Goal: Obtain resource: Download file/media

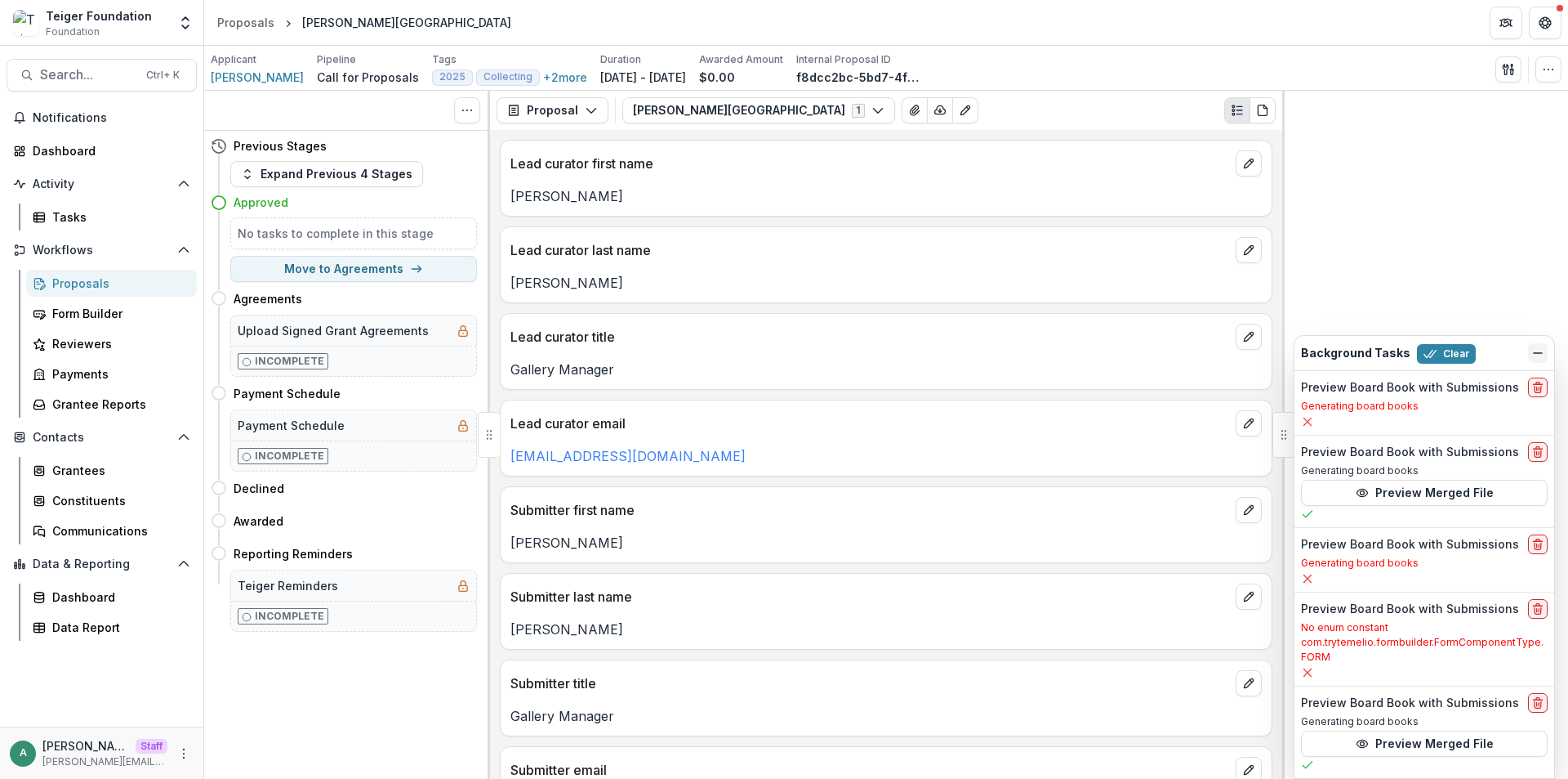
click at [1533, 355] on icon "Dismiss" at bounding box center [1538, 353] width 13 height 13
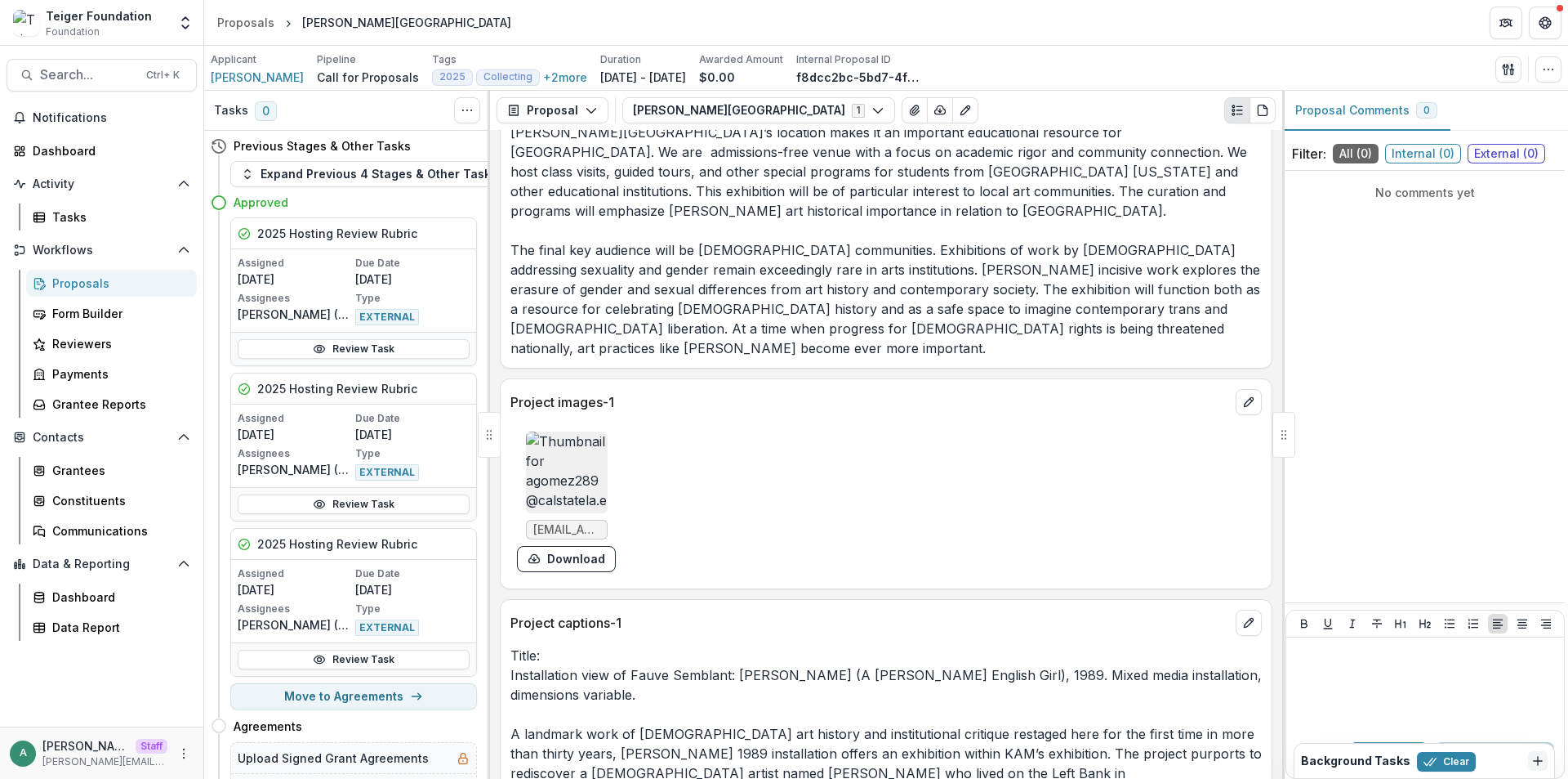
scroll to position [3106, 0]
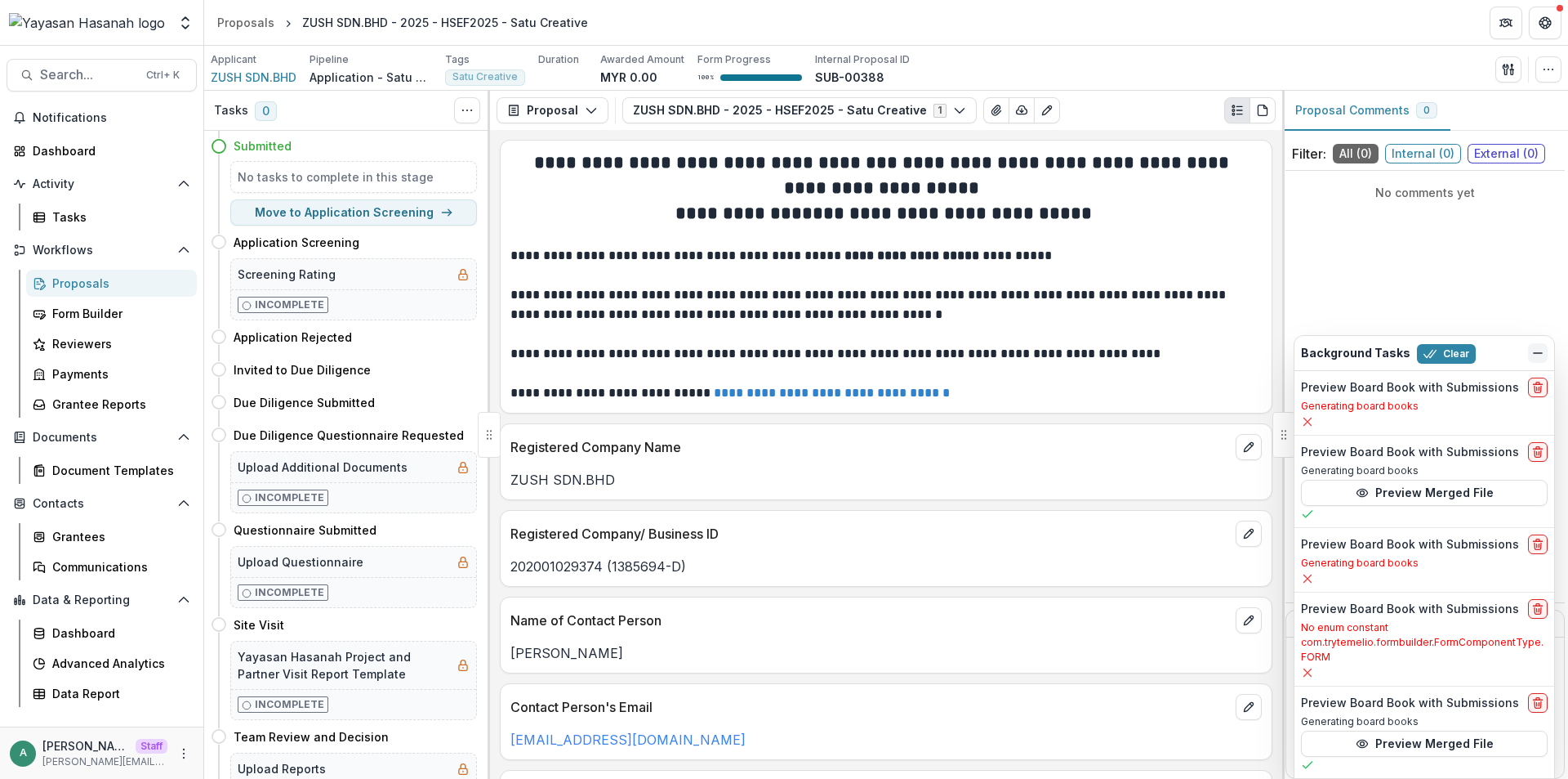
click at [1531, 353] on icon "Dismiss" at bounding box center [1538, 353] width 13 height 13
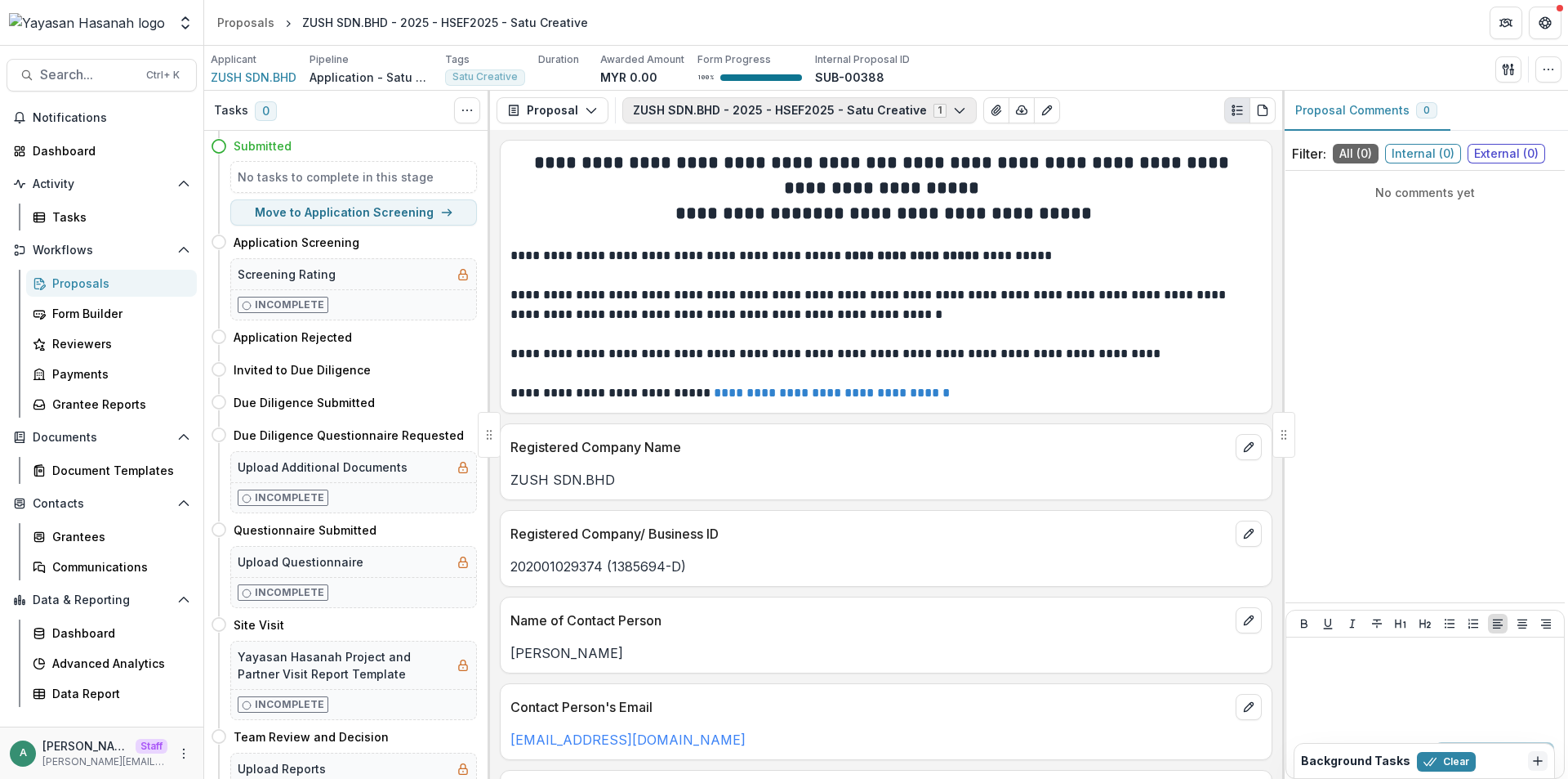
click at [917, 112] on button "ZUSH SDN.BHD - 2025 - HSEF2025 - Satu Creative 1" at bounding box center [799, 110] width 355 height 26
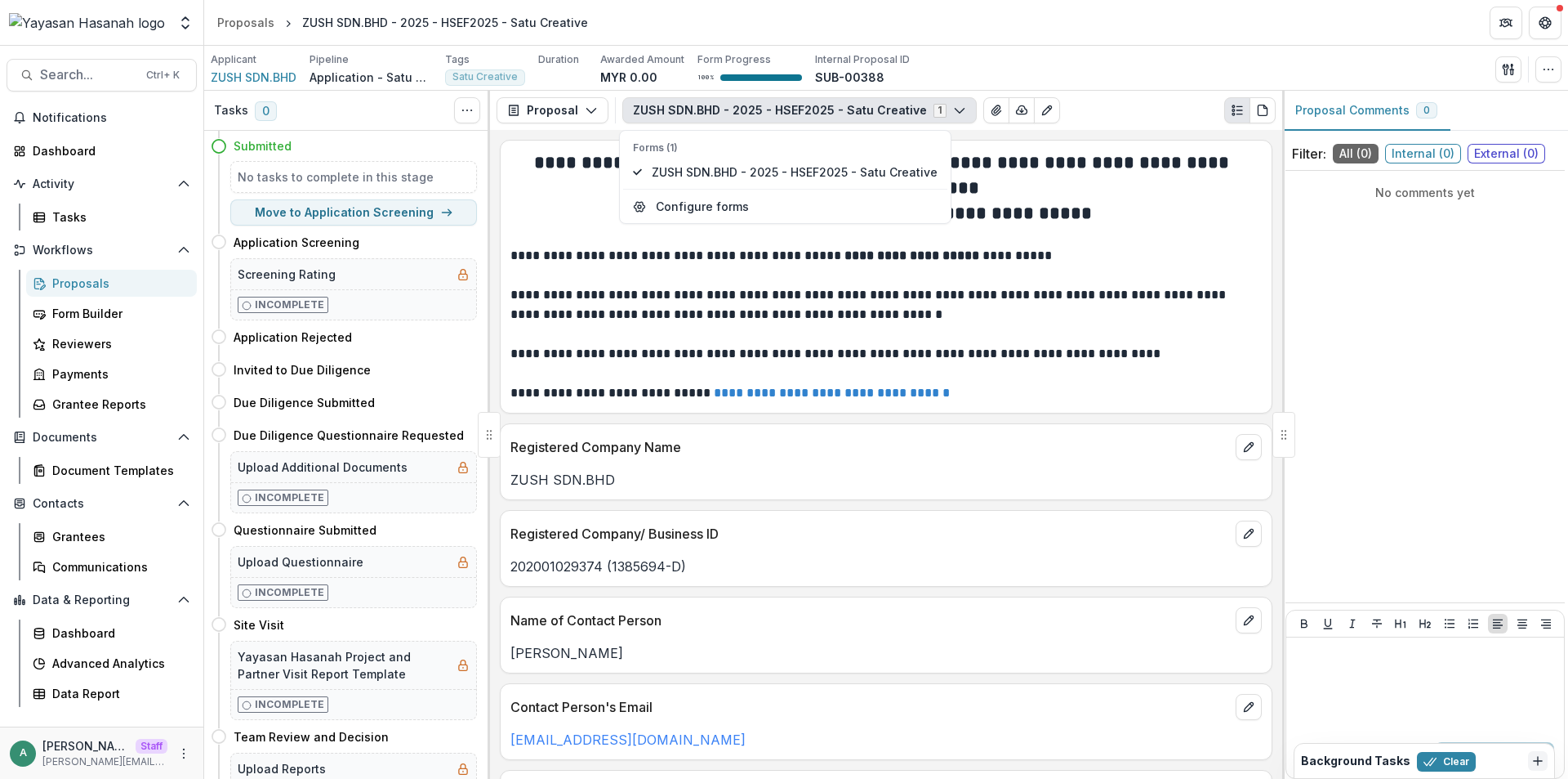
click at [1060, 169] on strong "**********" at bounding box center [1010, 175] width 450 height 43
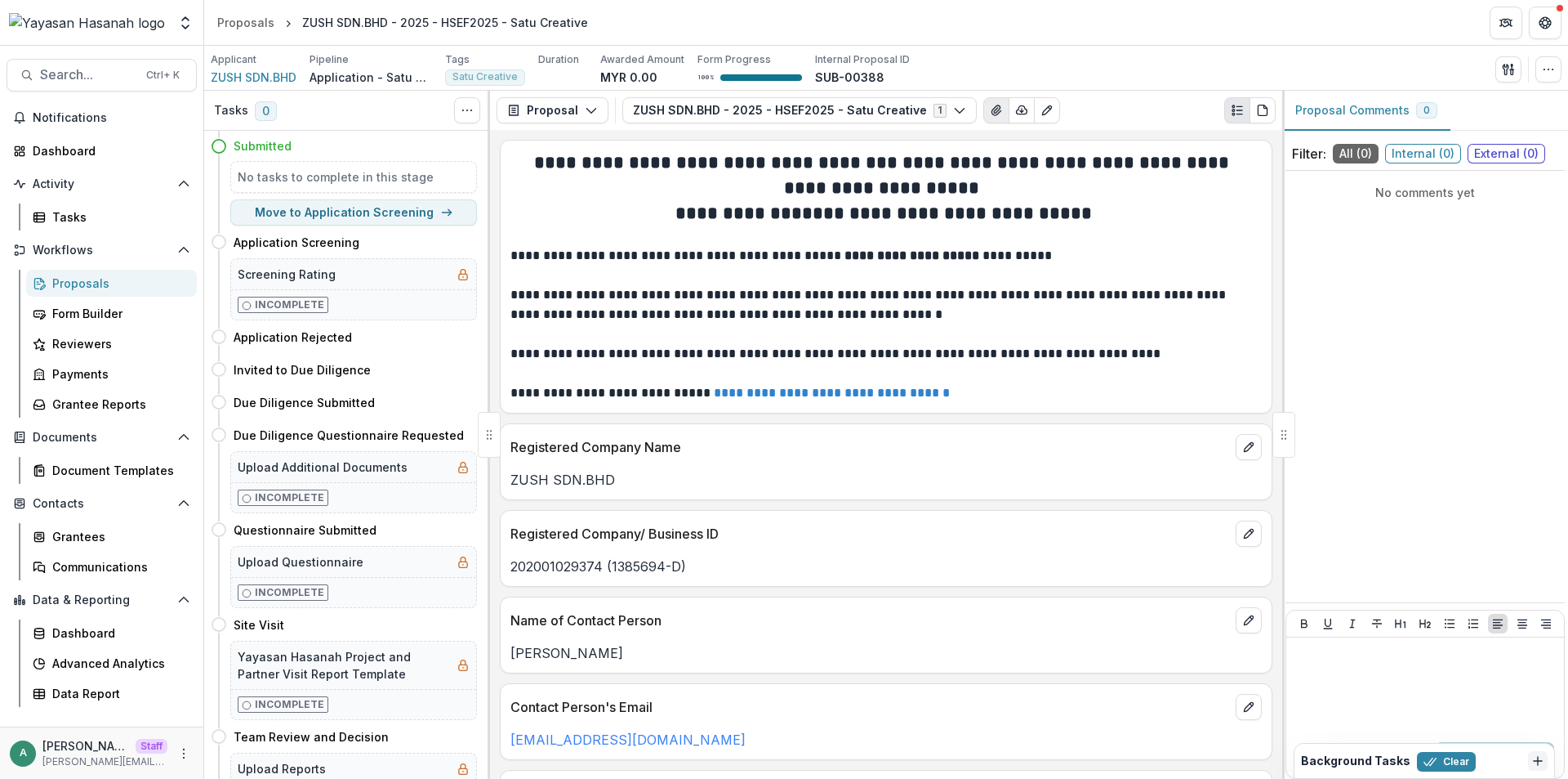
click at [990, 112] on icon "View Attached Files" at bounding box center [996, 111] width 13 height 13
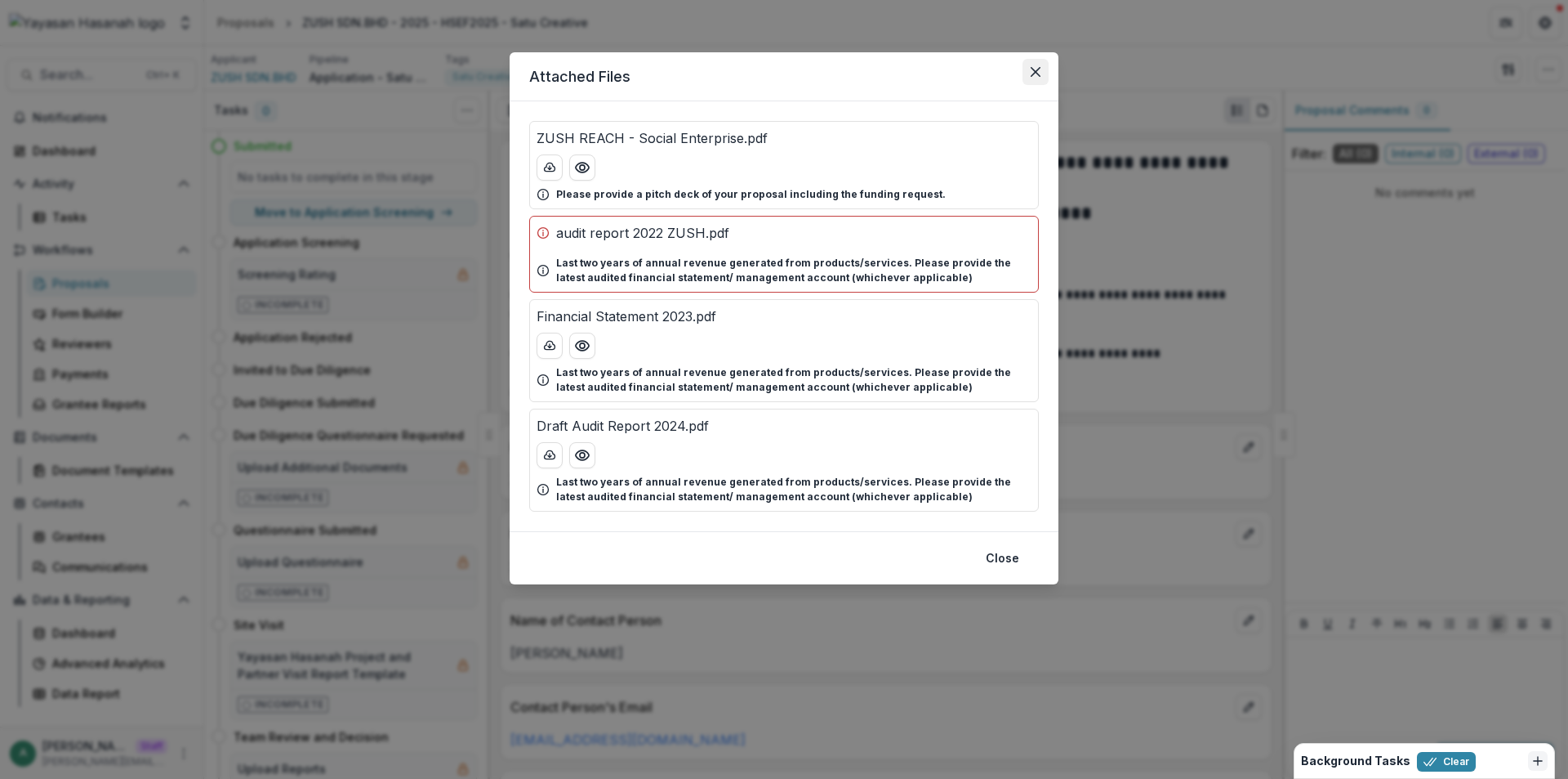
click at [1035, 75] on icon "Close" at bounding box center [1036, 72] width 10 height 10
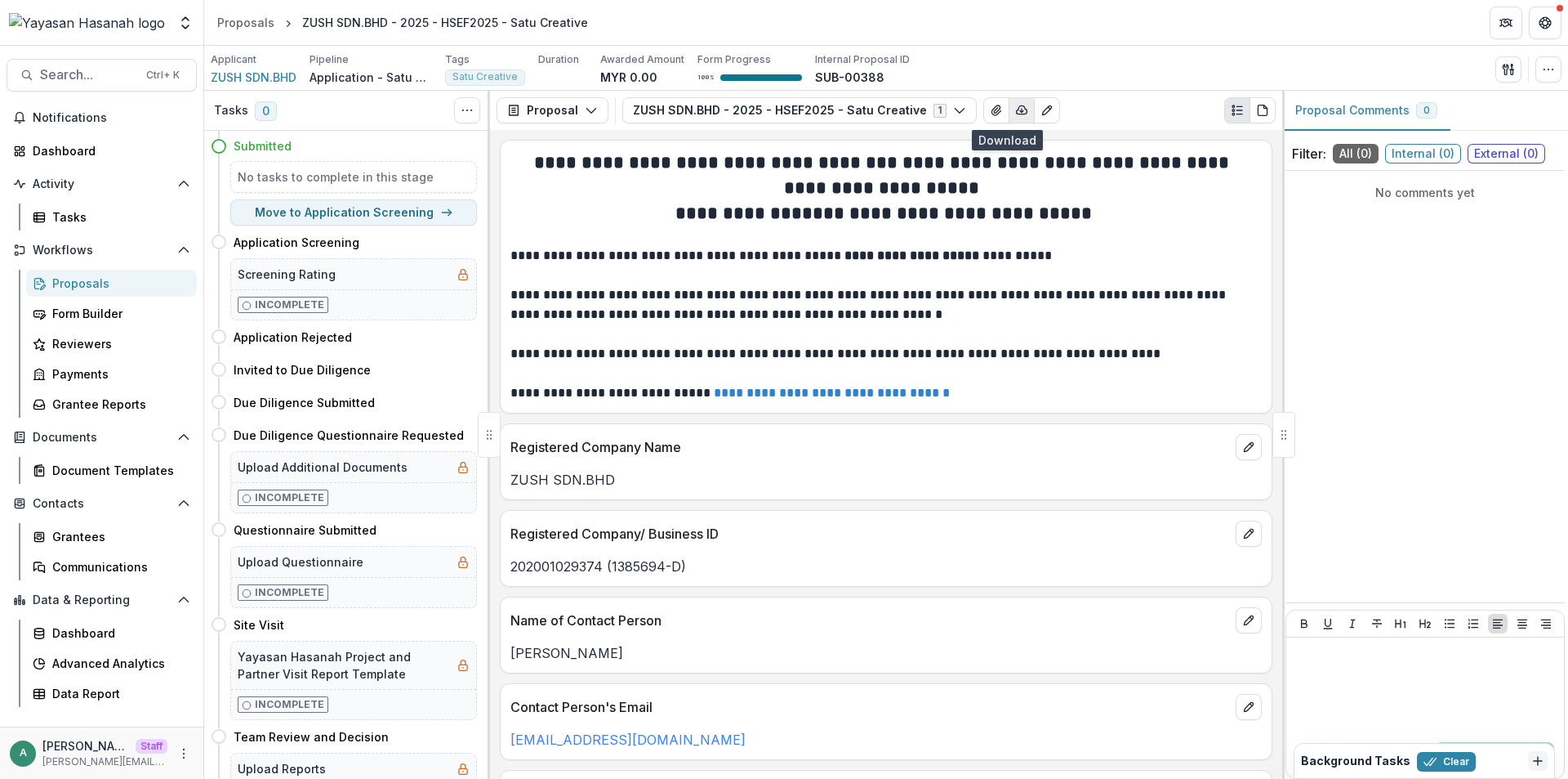
click at [1015, 109] on icon "button" at bounding box center [1022, 111] width 13 height 13
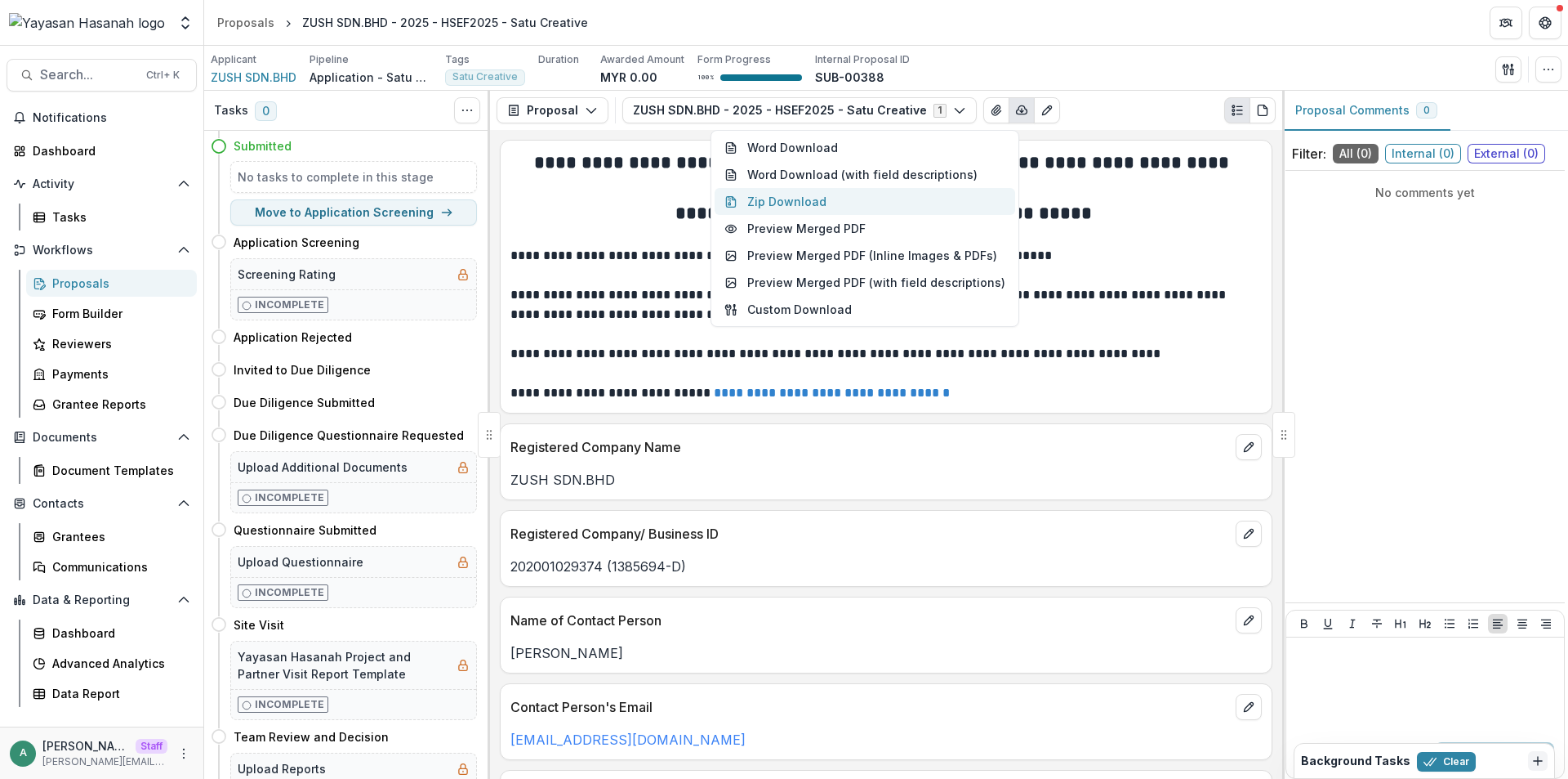
click at [821, 198] on button "Zip Download" at bounding box center [865, 201] width 301 height 27
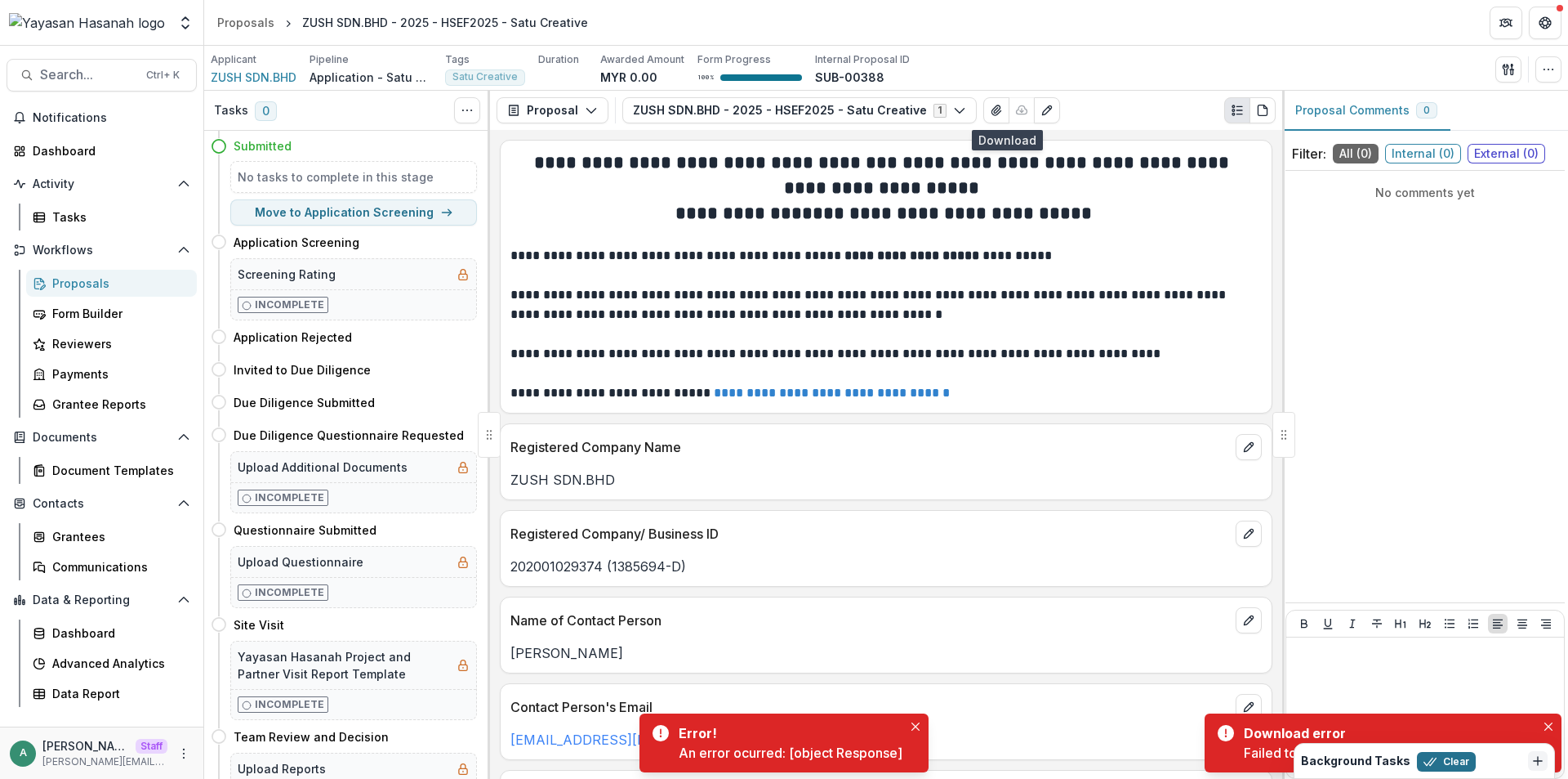
click at [1449, 757] on button "Clear" at bounding box center [1447, 762] width 59 height 20
drag, startPoint x: 1443, startPoint y: 758, endPoint x: 1418, endPoint y: 756, distance: 25.1
click at [1443, 760] on button "Clear" at bounding box center [1447, 762] width 59 height 20
click at [1269, 748] on div "Failed to download audit report 2022 ZUSH.pdf" at bounding box center [1389, 753] width 292 height 20
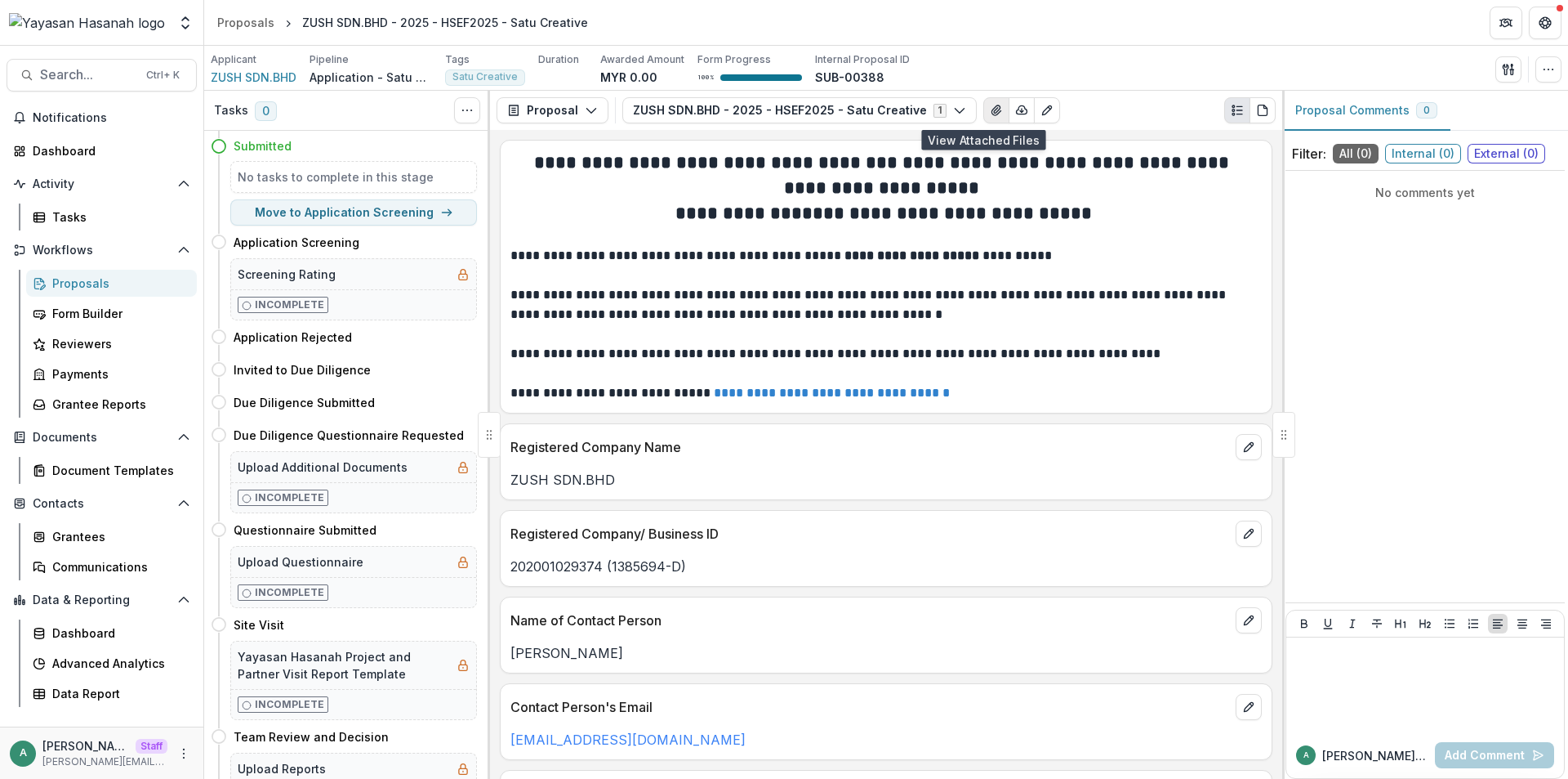
click at [984, 110] on button "View Attached Files" at bounding box center [996, 110] width 26 height 26
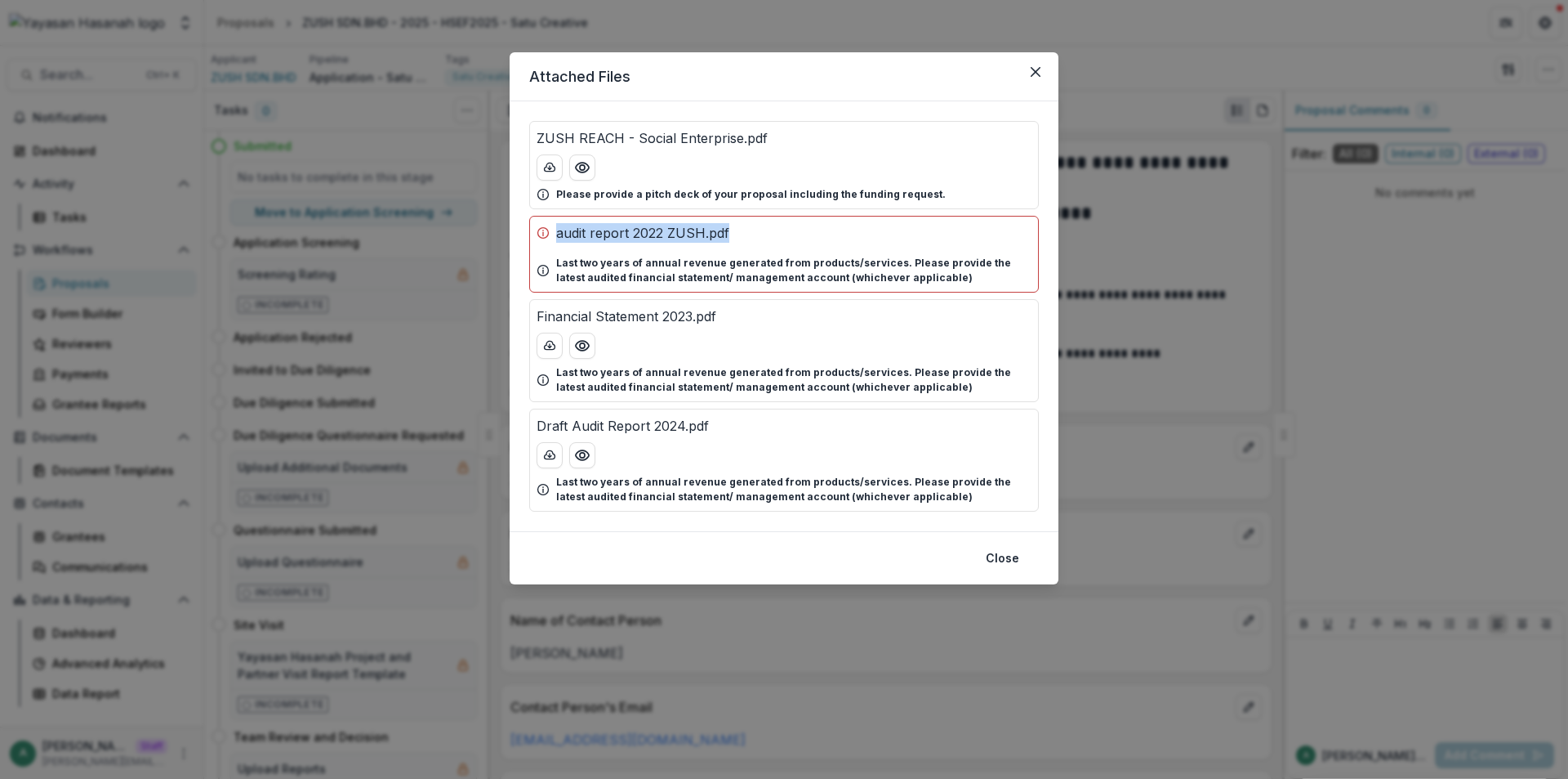
drag, startPoint x: 555, startPoint y: 234, endPoint x: 730, endPoint y: 230, distance: 175.0
click at [730, 230] on div "audit report 2022 ZUSH.pdf" at bounding box center [784, 233] width 495 height 20
click at [816, 254] on div "audit report 2022 ZUSH.pdf Last two years of annual revenue generated from prod…" at bounding box center [784, 254] width 509 height 76
click at [1031, 72] on icon "Close" at bounding box center [1036, 72] width 10 height 10
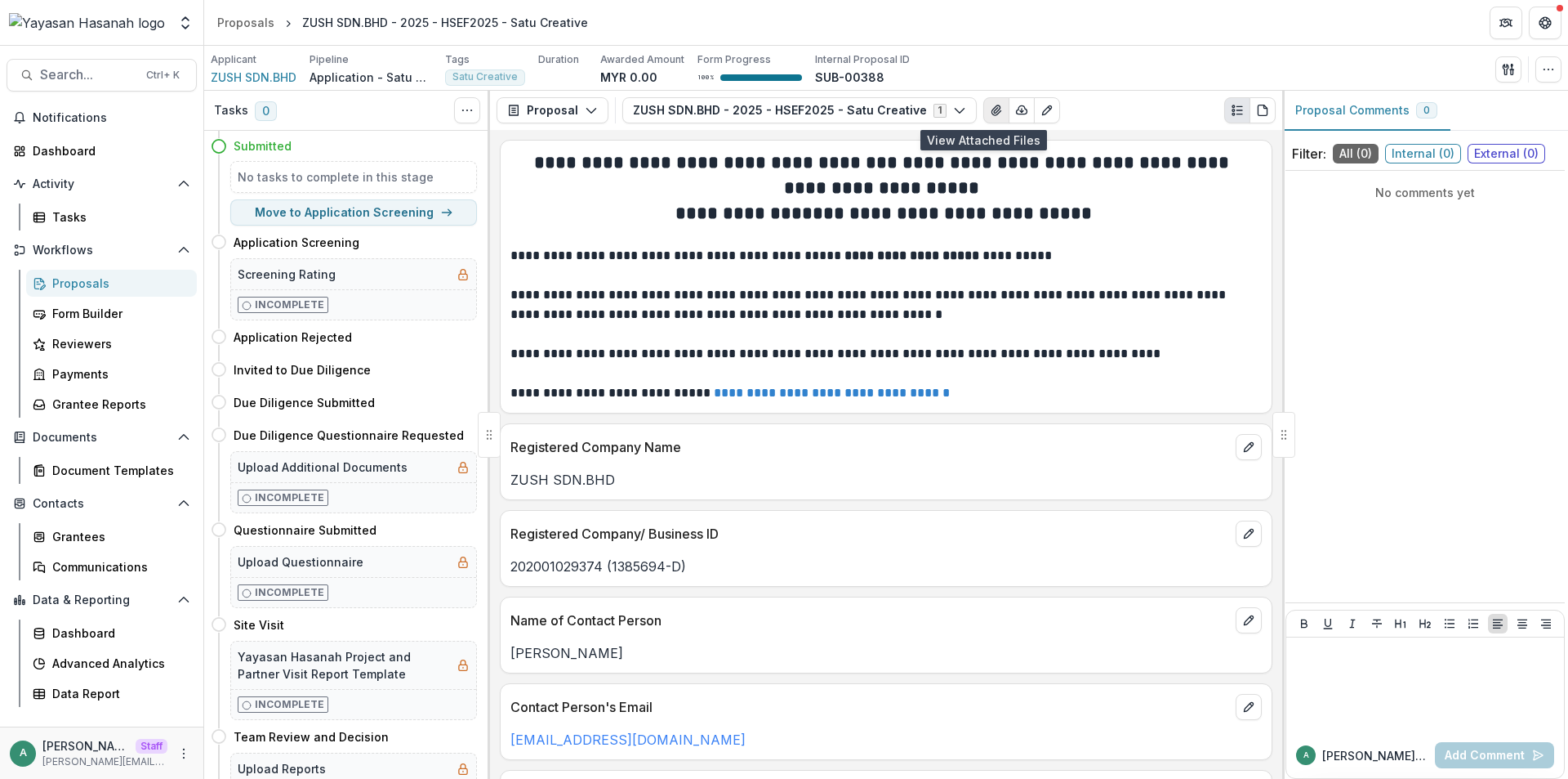
click at [991, 101] on button "View Attached Files" at bounding box center [996, 110] width 26 height 26
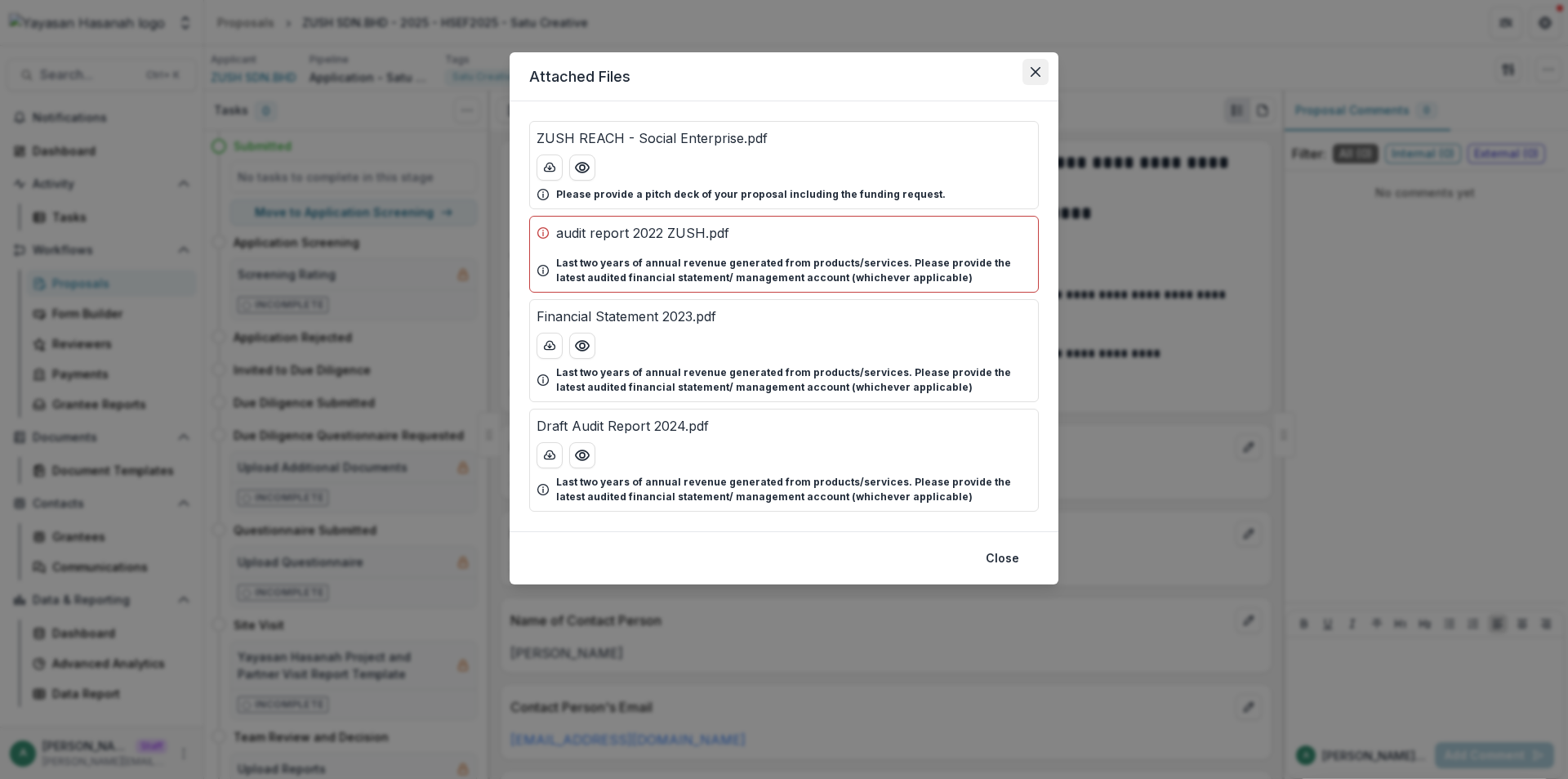
click at [1040, 73] on icon "Close" at bounding box center [1036, 72] width 10 height 10
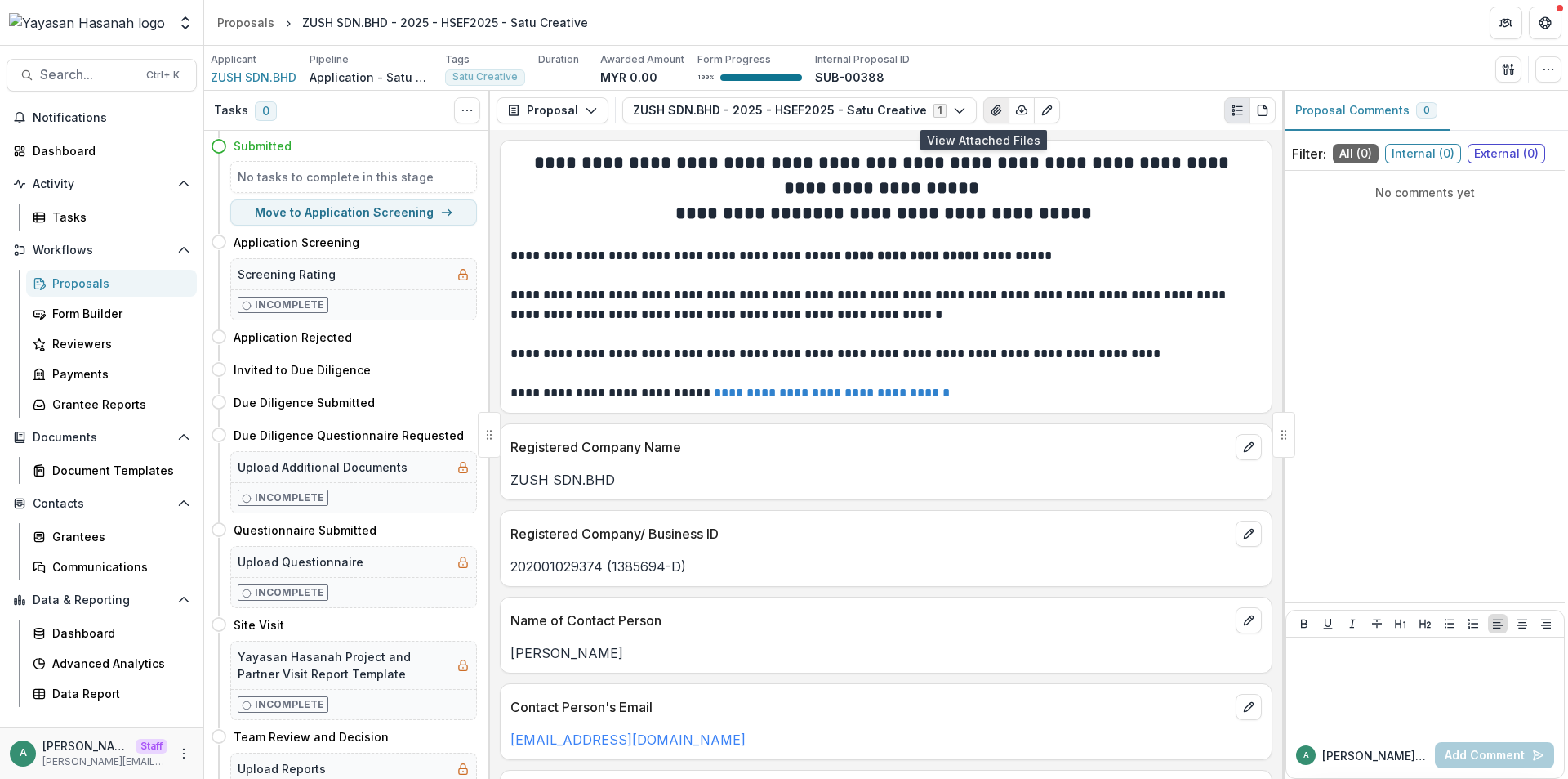
click at [990, 107] on icon "View Attached Files" at bounding box center [996, 111] width 13 height 13
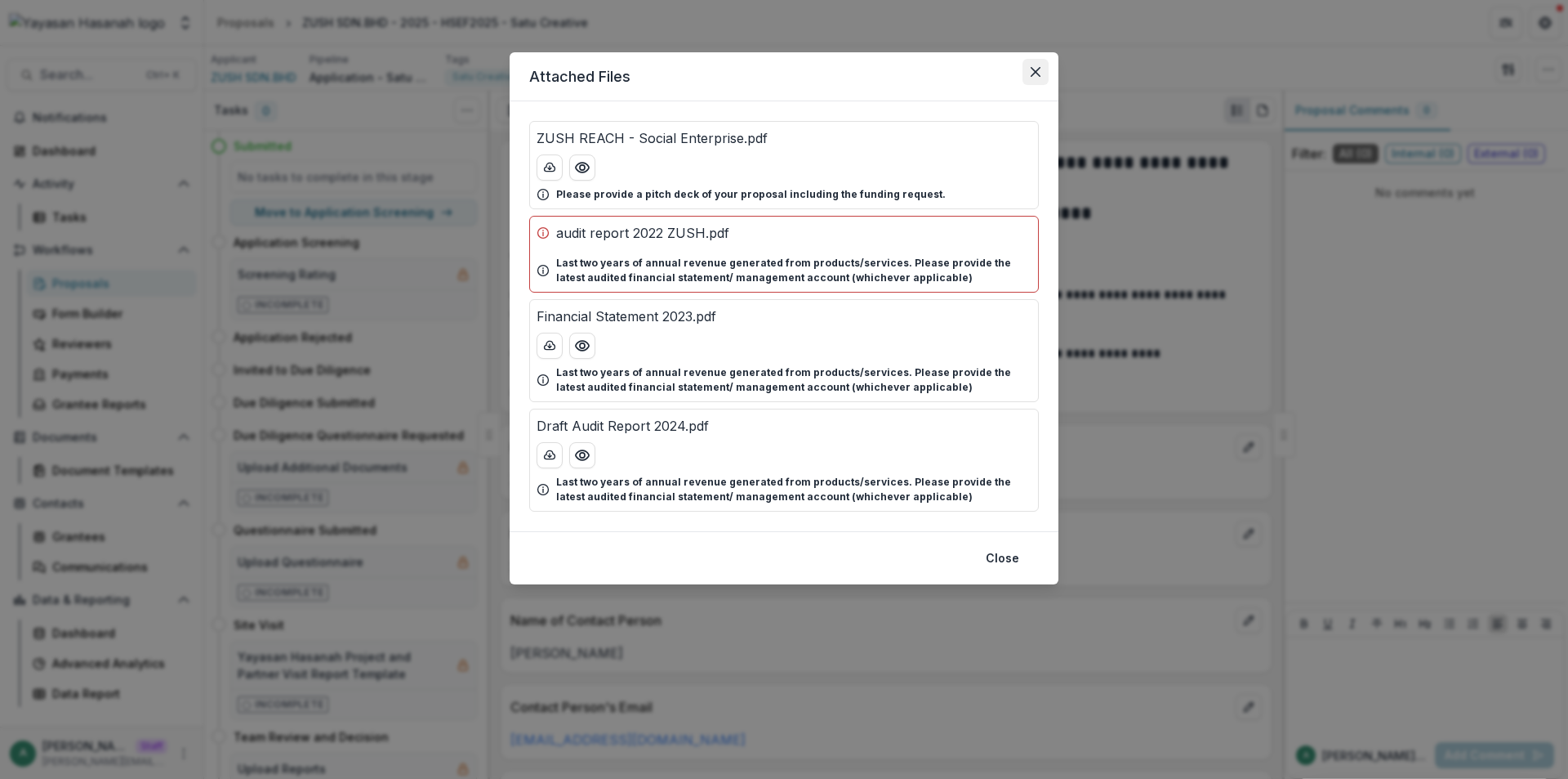
click at [1026, 73] on button "Close" at bounding box center [1035, 71] width 26 height 26
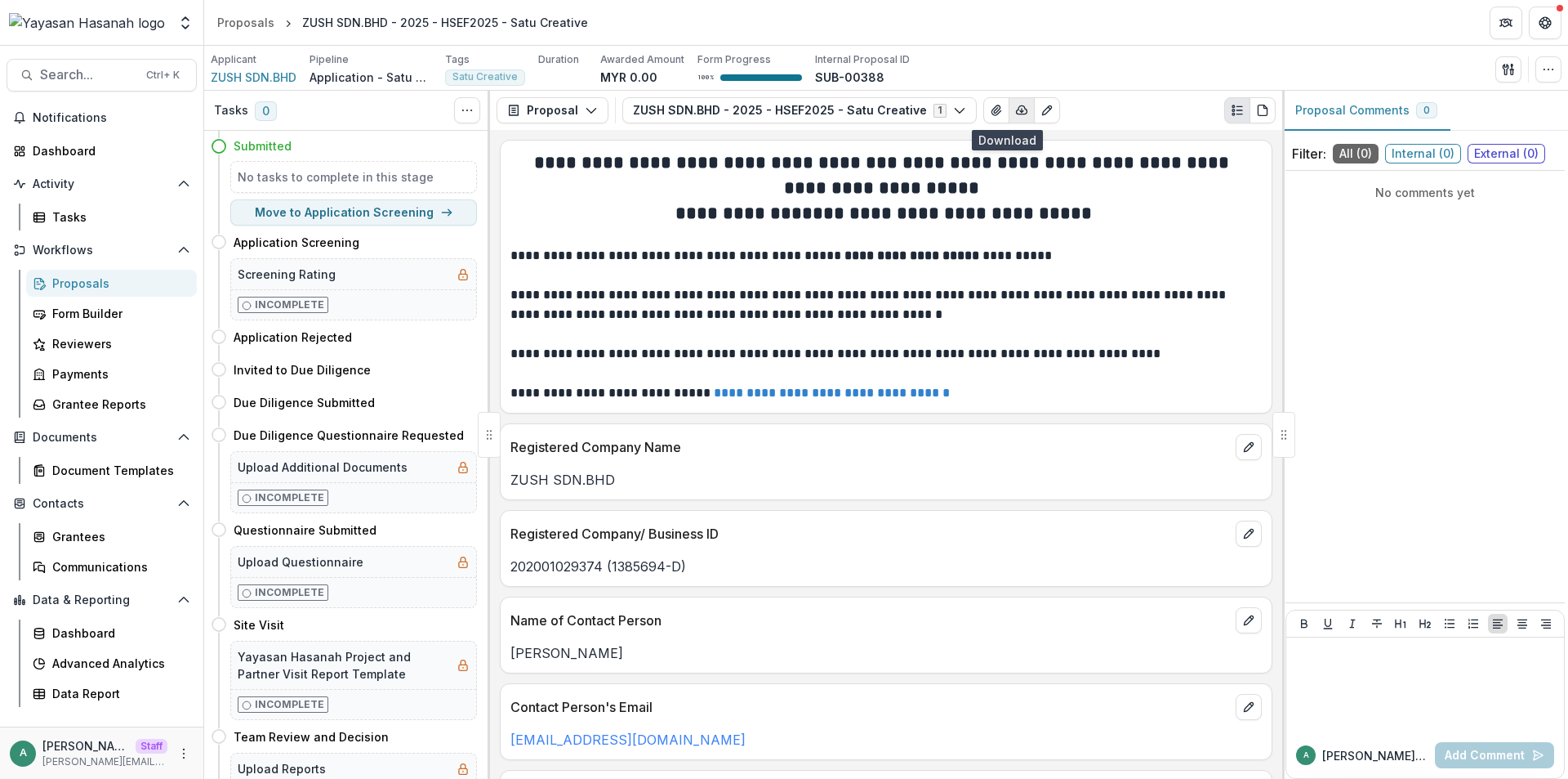
click at [1017, 107] on icon "button" at bounding box center [1022, 111] width 11 height 8
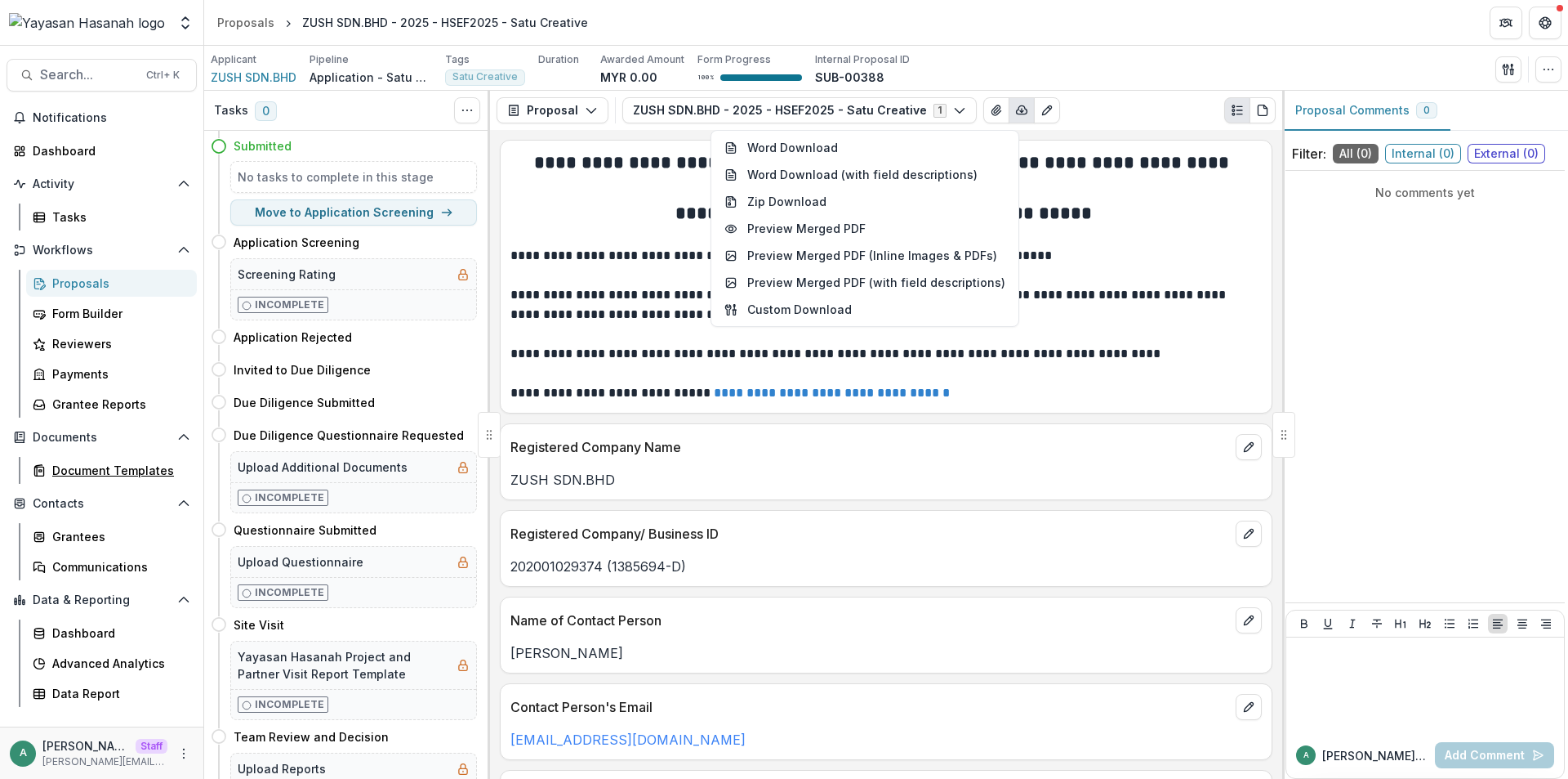
click at [136, 463] on div "Document Templates" at bounding box center [118, 470] width 131 height 17
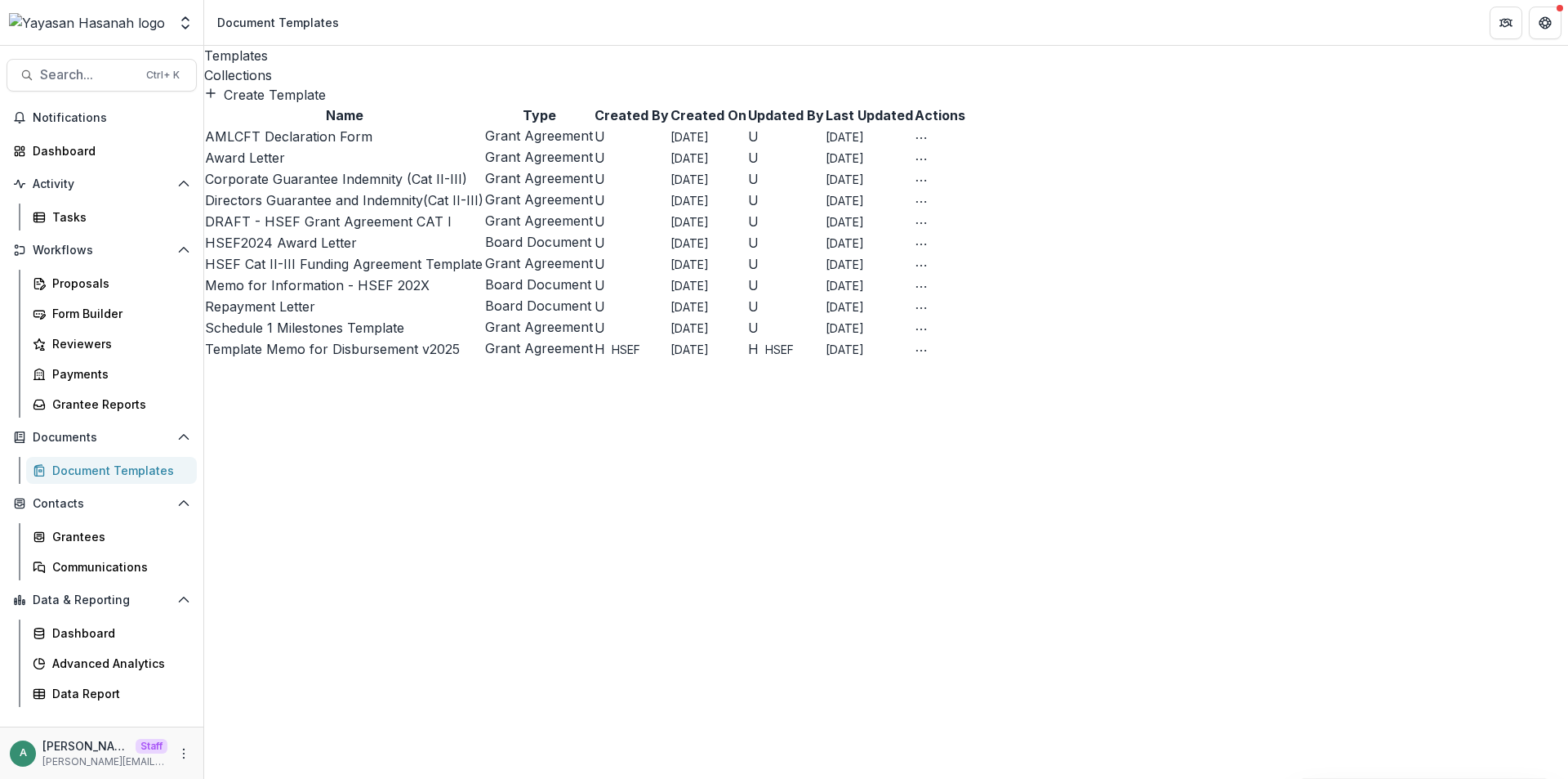
click at [288, 145] on link "AMLCFT Declaration Form" at bounding box center [289, 136] width 168 height 17
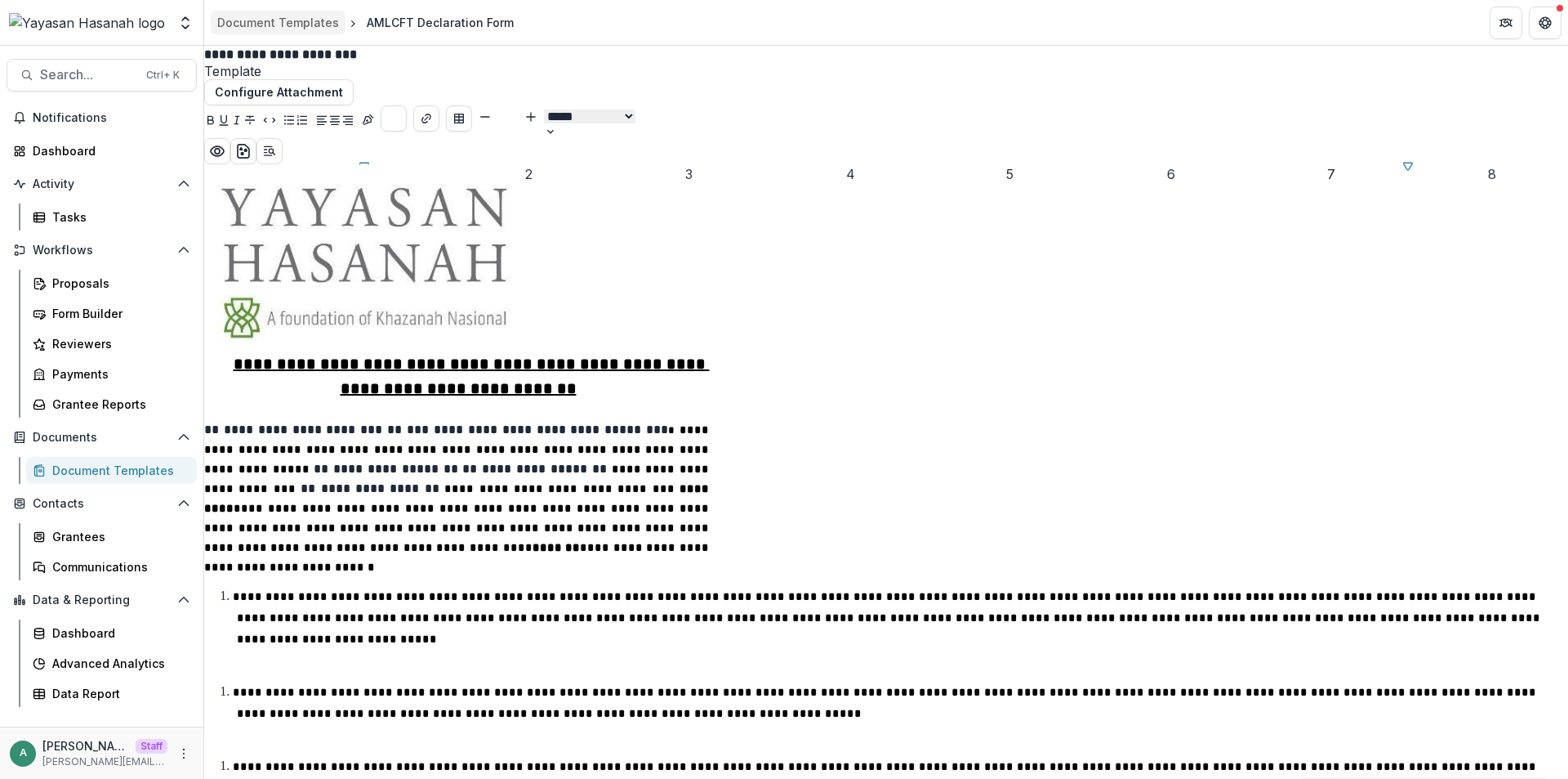
click at [283, 27] on div "Document Templates" at bounding box center [278, 22] width 121 height 17
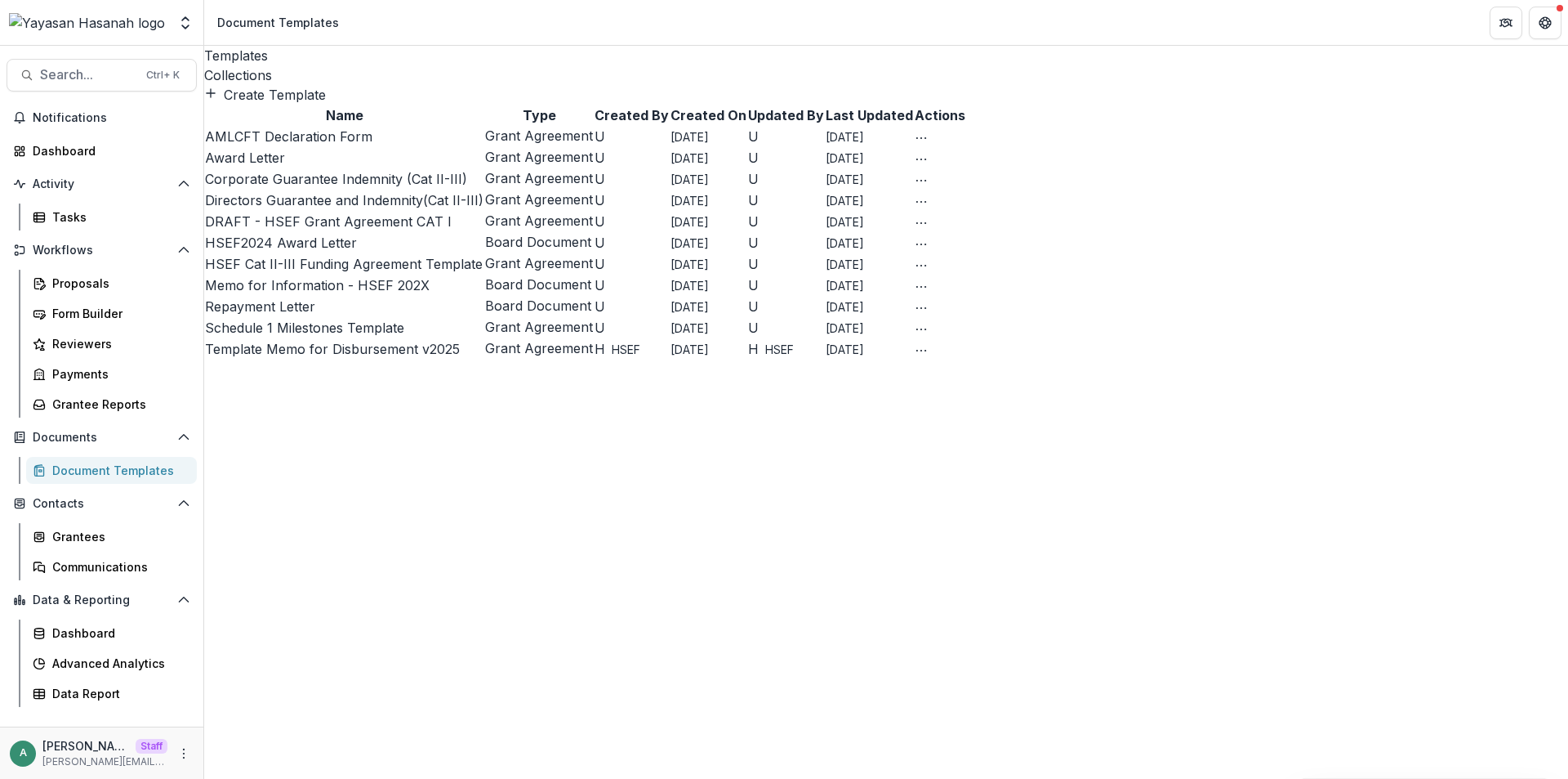
click at [312, 251] on link "HSEF2024 Award Letter" at bounding box center [281, 243] width 152 height 17
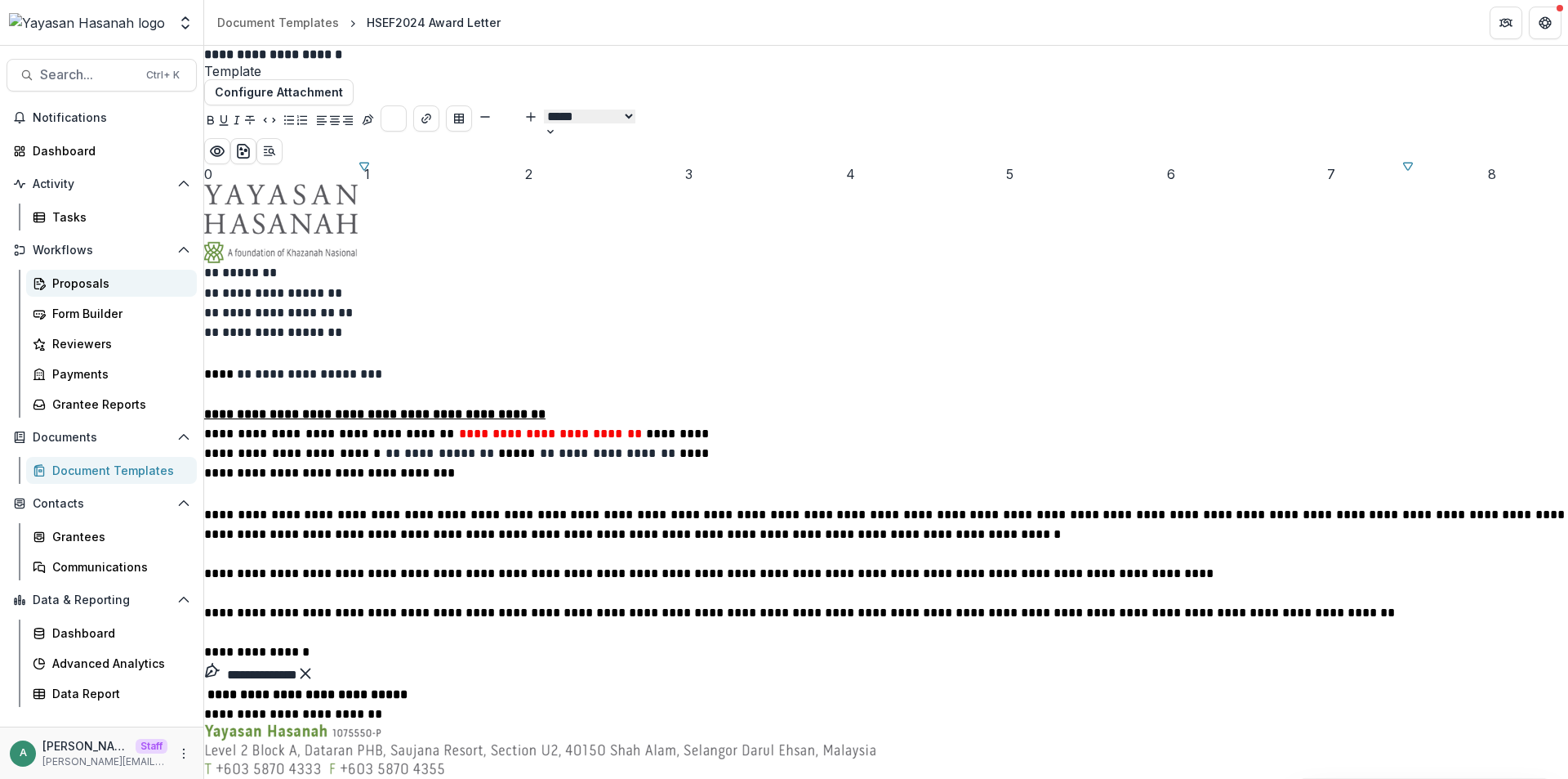
click at [117, 276] on div "Proposals" at bounding box center [118, 283] width 131 height 17
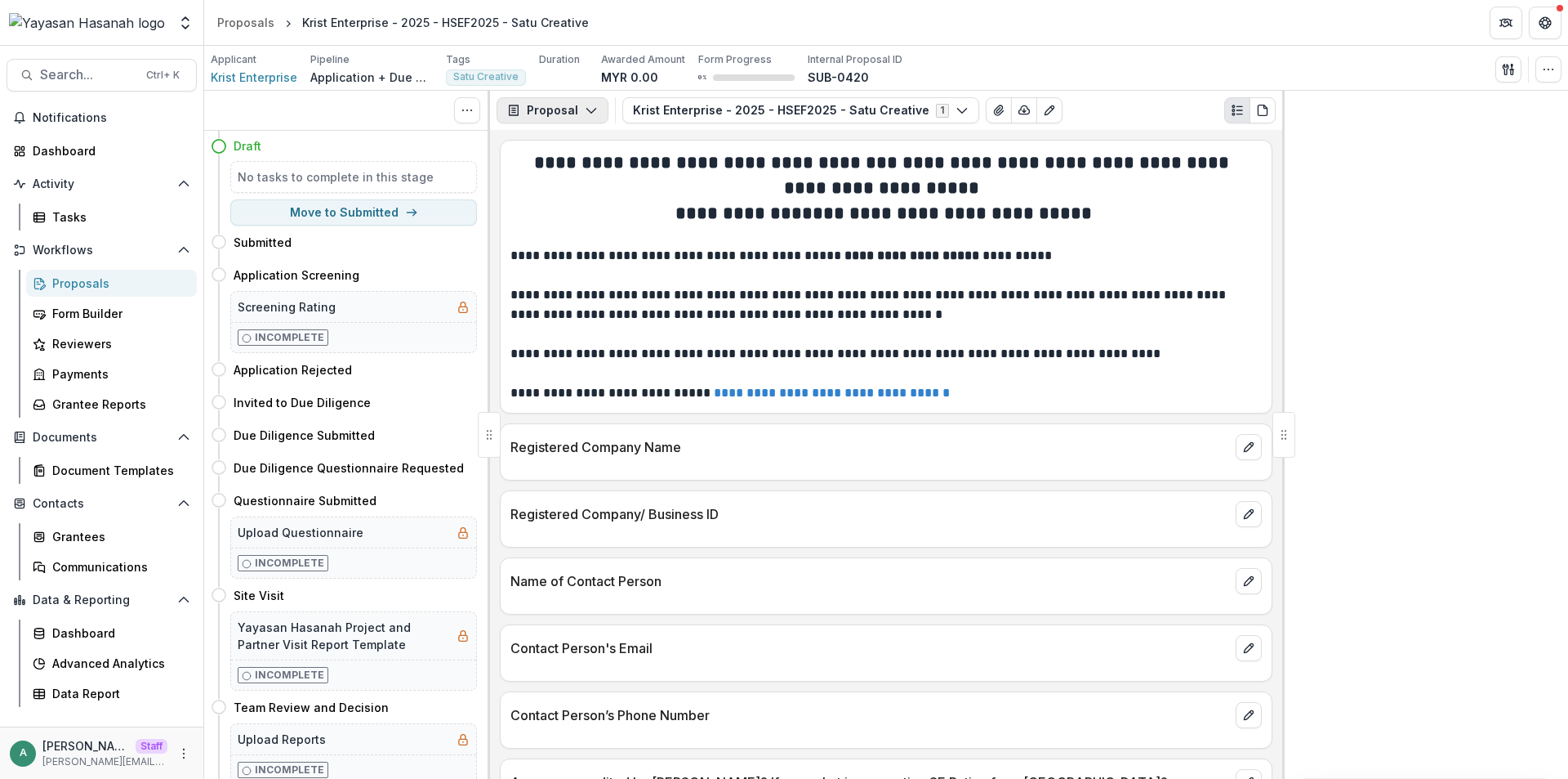
click at [577, 115] on button "Proposal" at bounding box center [553, 110] width 112 height 26
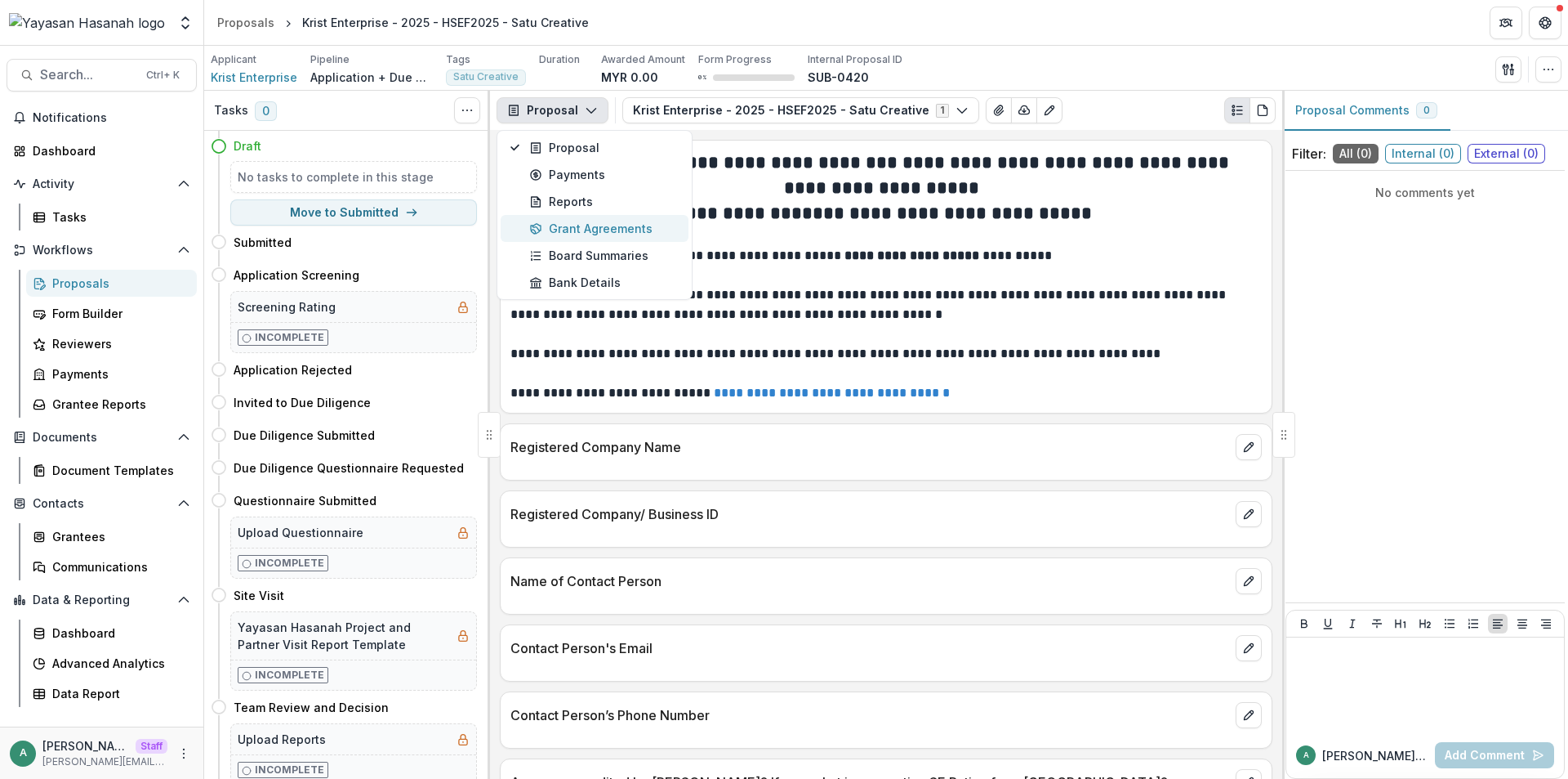
click at [612, 219] on div "Grant Agreements" at bounding box center [604, 228] width 150 height 17
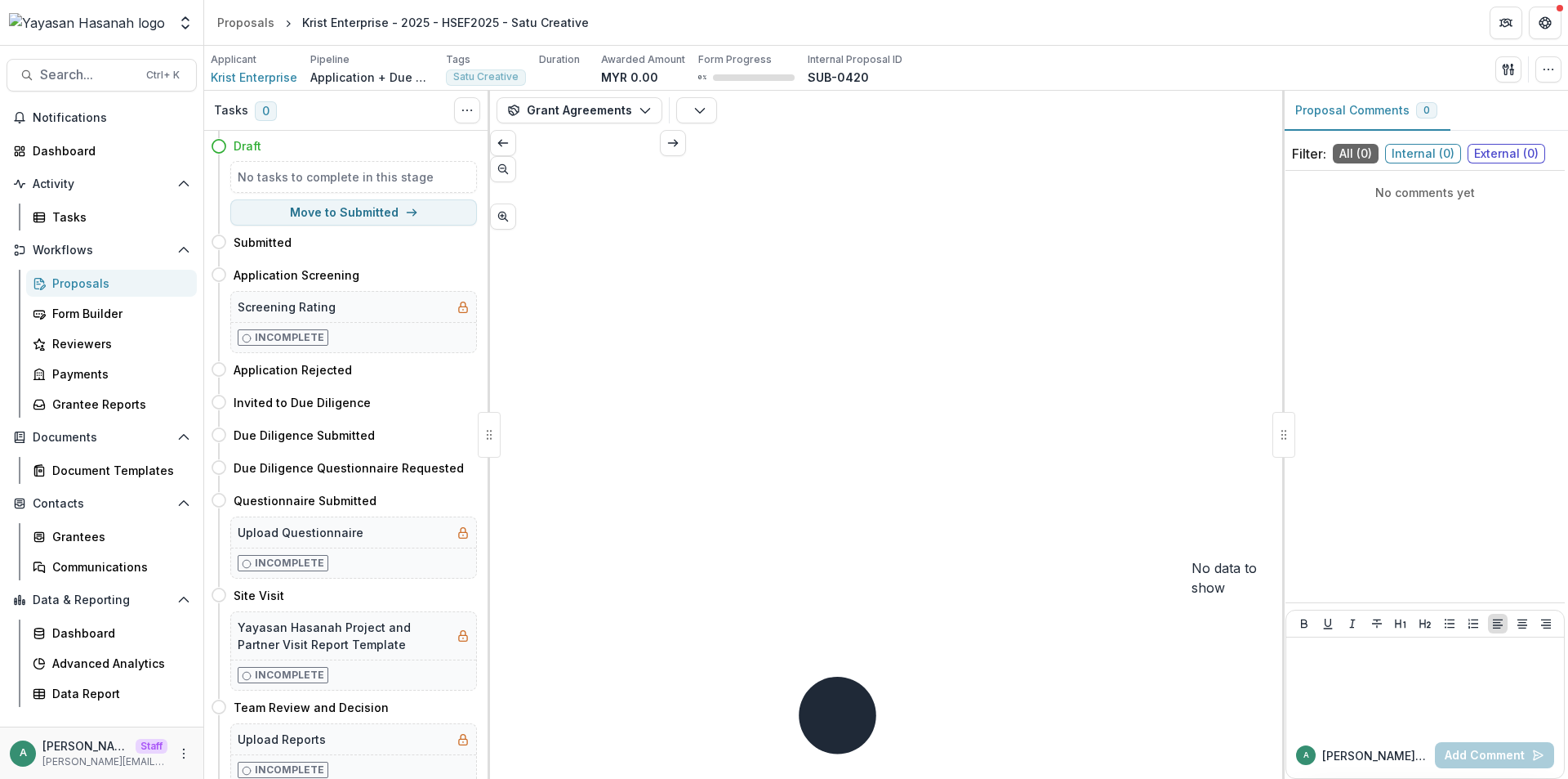
click at [615, 126] on div "Grant Agreements Proposal Payments Reports Grant Agreements Board Summaries Ban…" at bounding box center [887, 110] width 793 height 39
click at [614, 120] on button "Grant Agreements" at bounding box center [580, 110] width 166 height 26
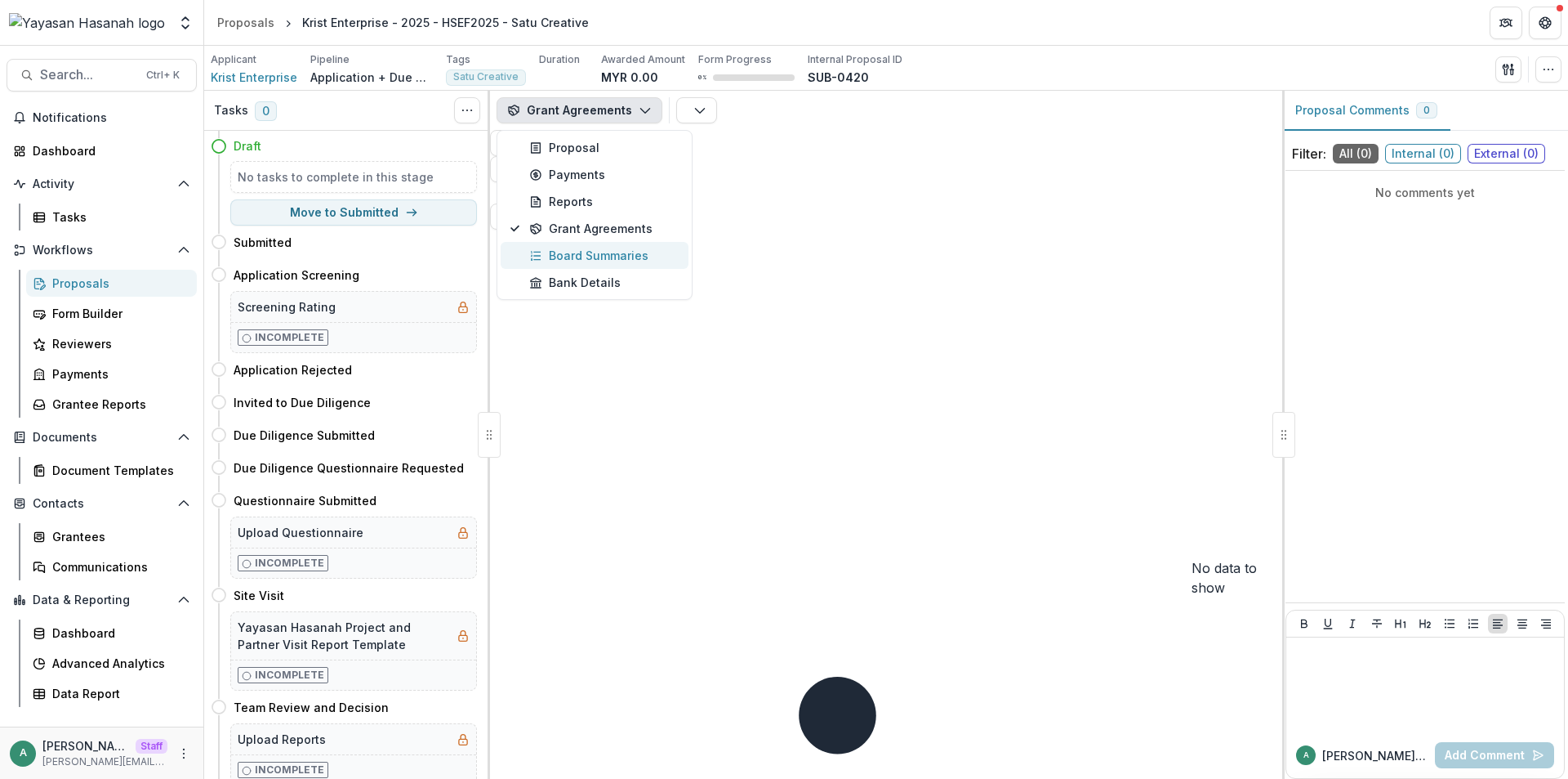
click at [592, 258] on div "Board Summaries" at bounding box center [604, 255] width 150 height 17
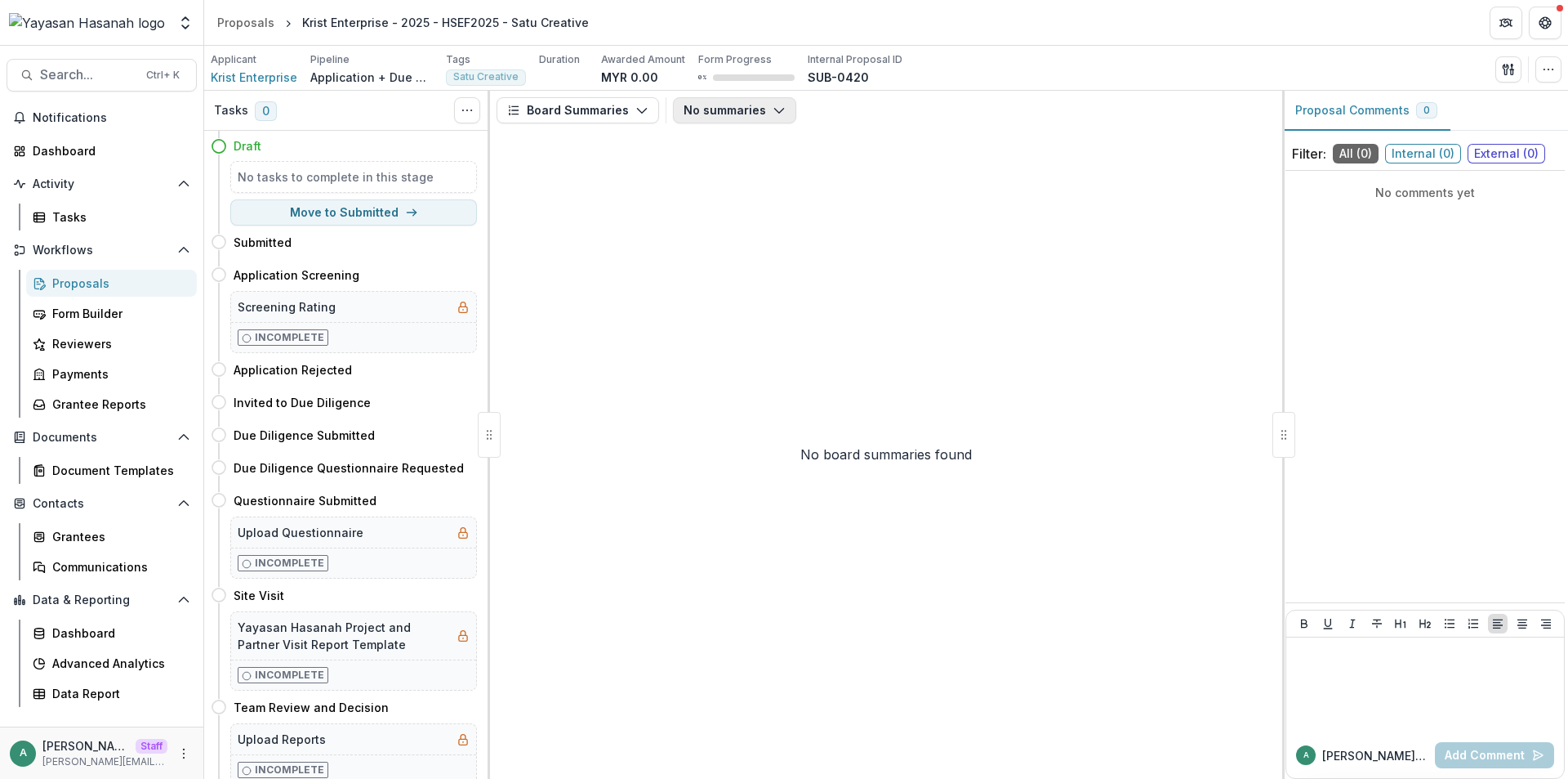
click at [742, 112] on button "No summaries" at bounding box center [735, 110] width 123 height 26
click at [887, 105] on div "No summaries Board Summaries No Agreements" at bounding box center [975, 110] width 603 height 26
click at [180, 747] on icon "More" at bounding box center [184, 754] width 13 height 13
click at [224, 719] on icon at bounding box center [221, 719] width 13 height 13
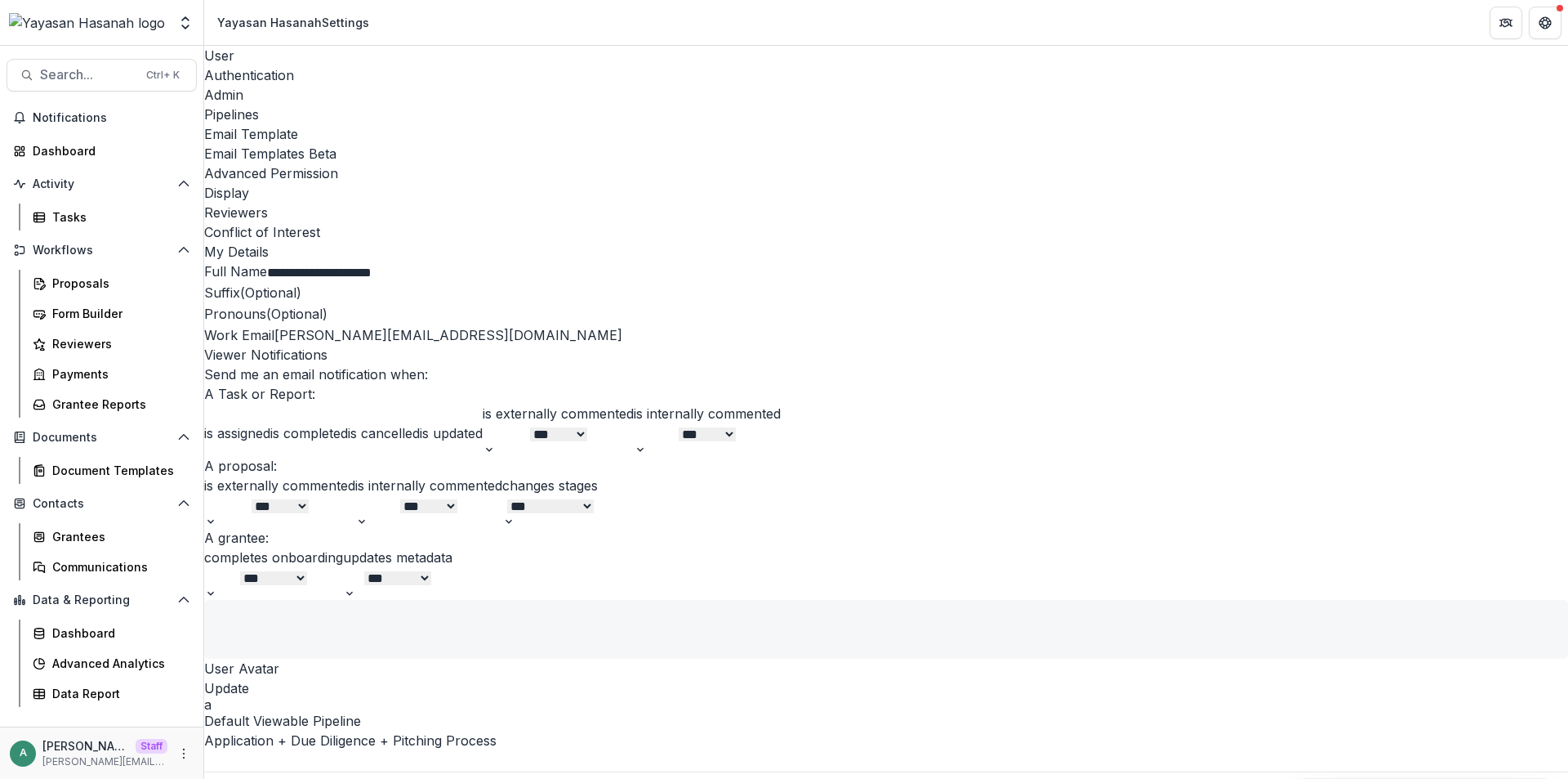
click at [667, 144] on div "Email Templates Beta" at bounding box center [887, 154] width 1364 height 20
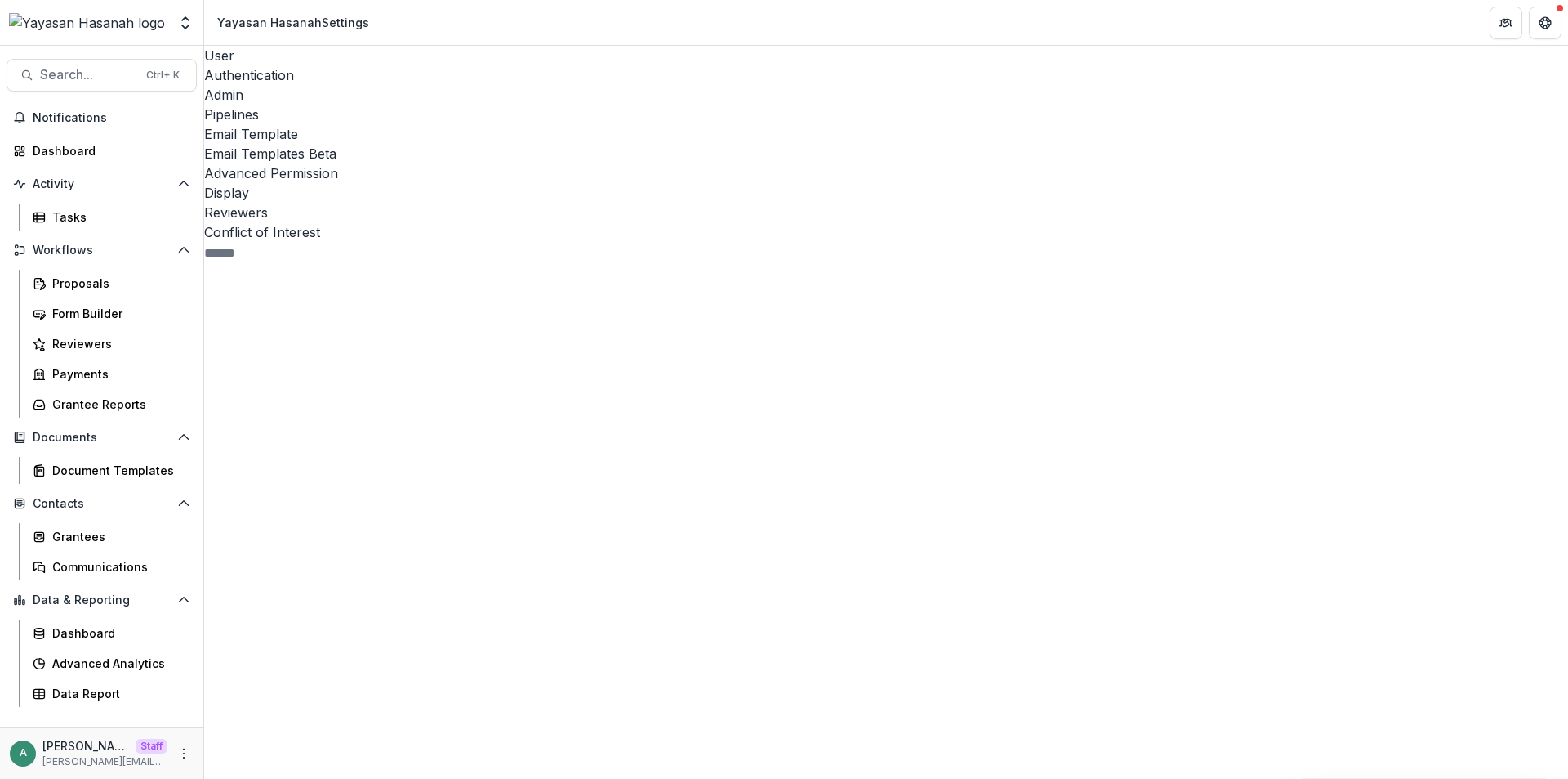
click at [239, 626] on icon at bounding box center [347, 768] width 284 height 284
click at [247, 647] on icon at bounding box center [352, 782] width 272 height 272
click at [437, 7] on header "Yayasan Hasanah Settings" at bounding box center [887, 22] width 1364 height 45
